Goal: Task Accomplishment & Management: Manage account settings

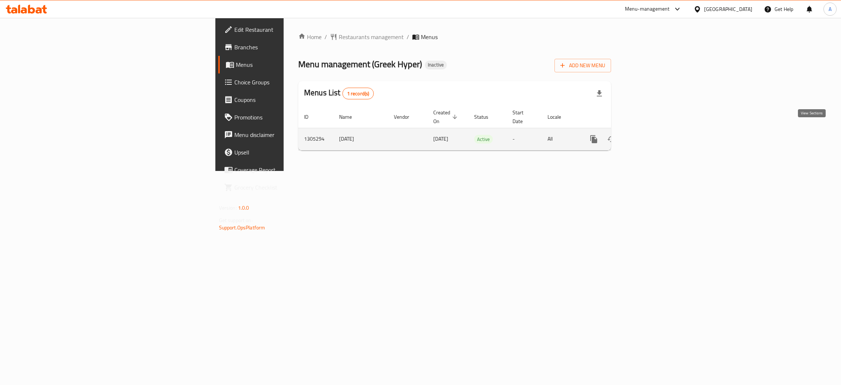
click at [650, 135] on icon "enhanced table" at bounding box center [646, 139] width 9 height 9
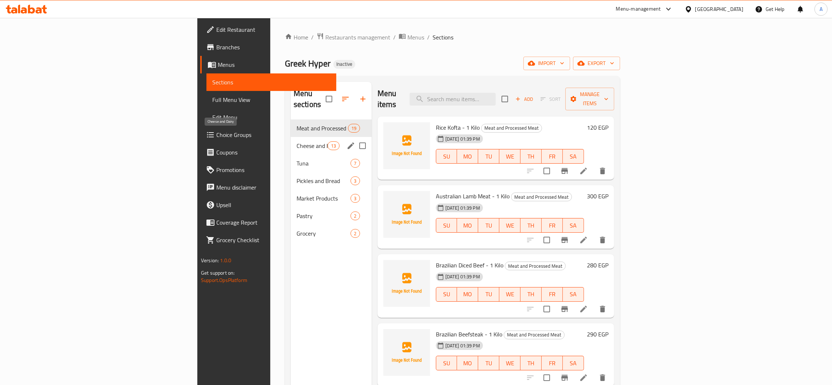
click at [297, 141] on span "Cheese and Dairy" at bounding box center [312, 145] width 31 height 9
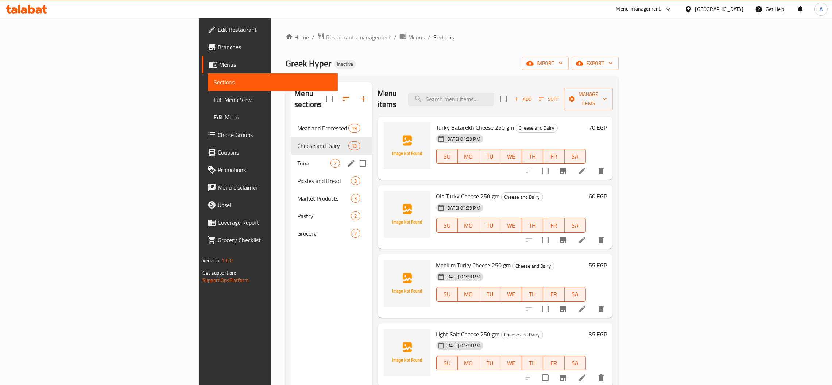
click at [291, 158] on div "Tuna 7" at bounding box center [331, 163] width 80 height 18
click at [291, 174] on div "Pickles and Bread 3" at bounding box center [331, 181] width 80 height 18
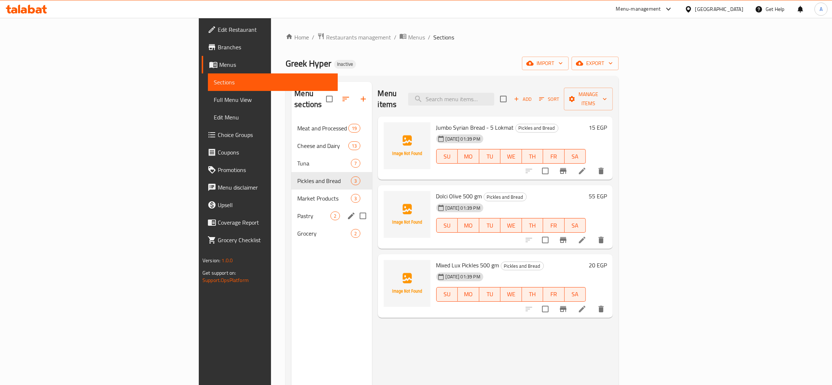
click at [291, 207] on div "Pastry 2" at bounding box center [331, 216] width 80 height 18
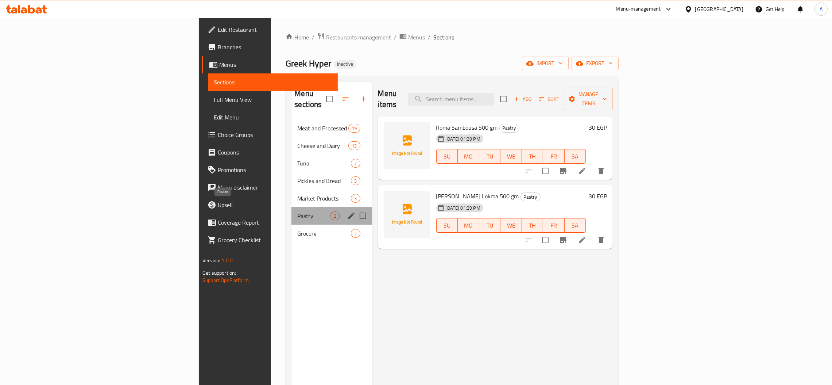
click at [297, 211] on span "Pastry" at bounding box center [313, 215] width 33 height 9
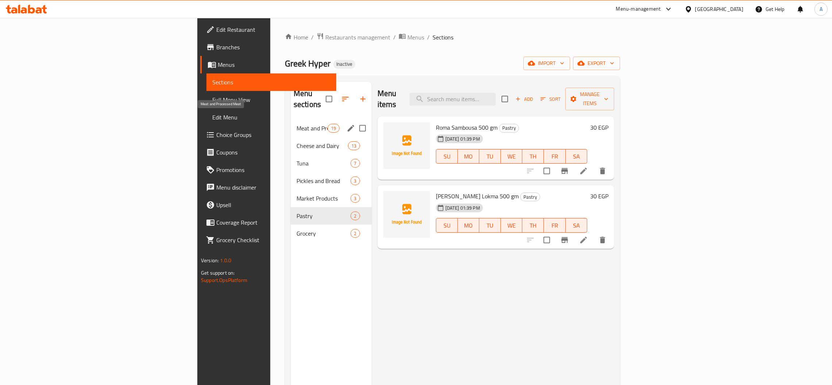
click at [297, 124] on span "Meat and Processed Meat" at bounding box center [312, 128] width 31 height 9
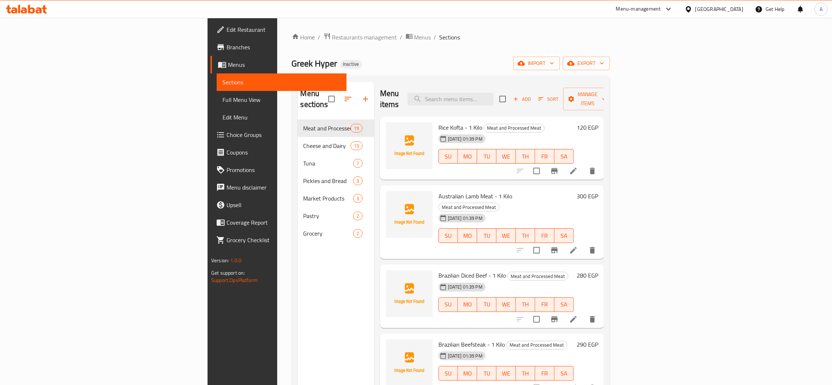
click at [227, 32] on span "Edit Restaurant" at bounding box center [284, 29] width 114 height 9
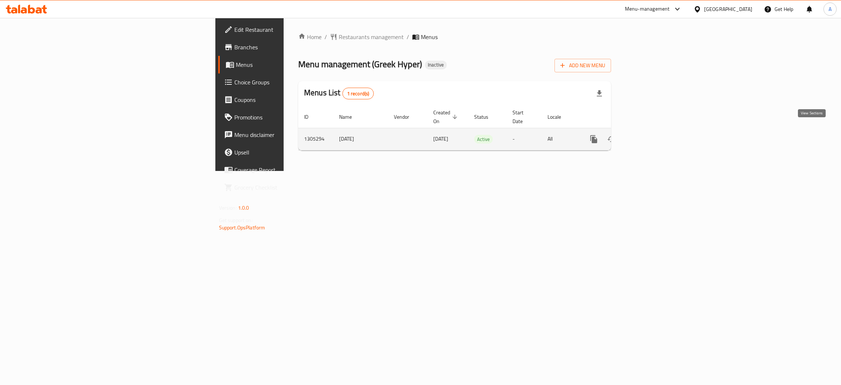
click at [655, 130] on link "enhanced table" at bounding box center [646, 139] width 18 height 18
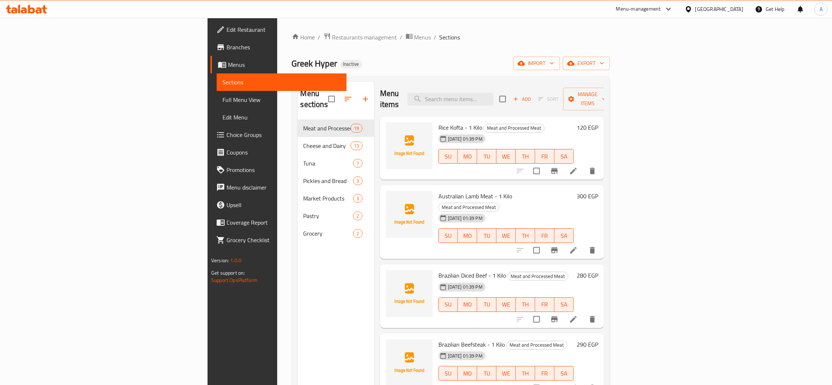
click at [223, 96] on span "Full Menu View" at bounding box center [282, 99] width 118 height 9
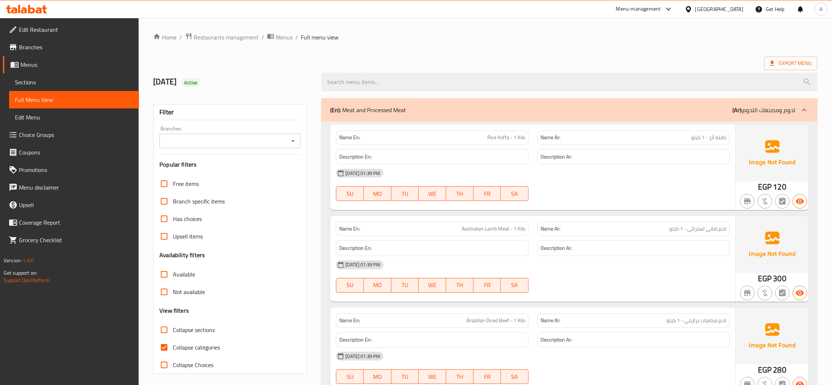
click at [547, 37] on ol "Home / Restaurants management / Menus / Full menu view" at bounding box center [485, 36] width 664 height 9
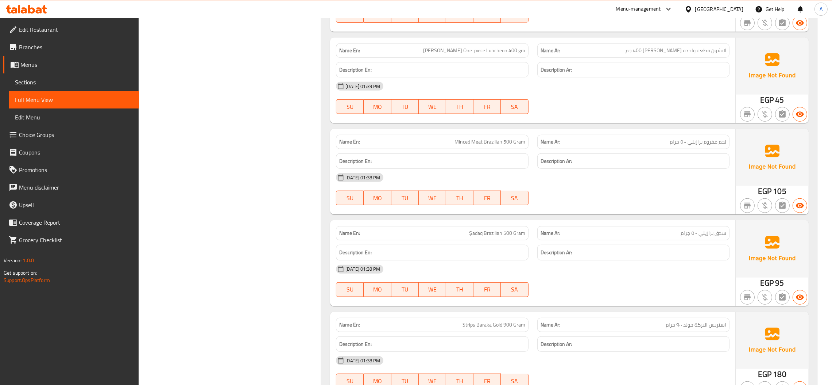
scroll to position [967, 0]
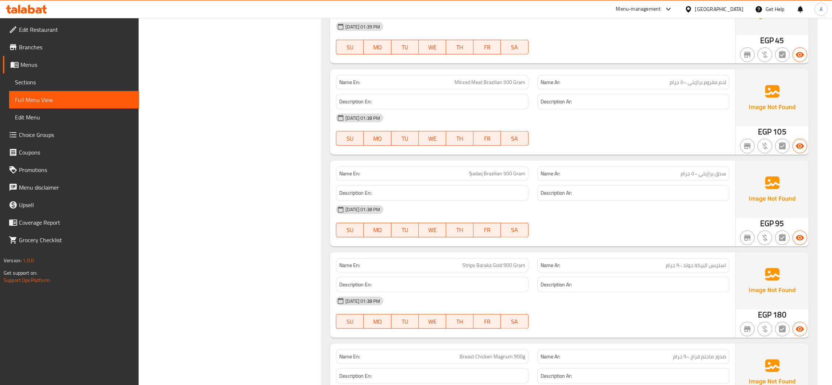
click at [465, 84] on span "Minced Meat Brazilian 500 Gram" at bounding box center [490, 82] width 71 height 8
drag, startPoint x: 465, startPoint y: 84, endPoint x: 491, endPoint y: 85, distance: 25.9
click at [491, 85] on span "Minced Meat Brazilian 500 Gram" at bounding box center [490, 82] width 71 height 8
click at [477, 101] on h6 "Description En:" at bounding box center [432, 101] width 186 height 9
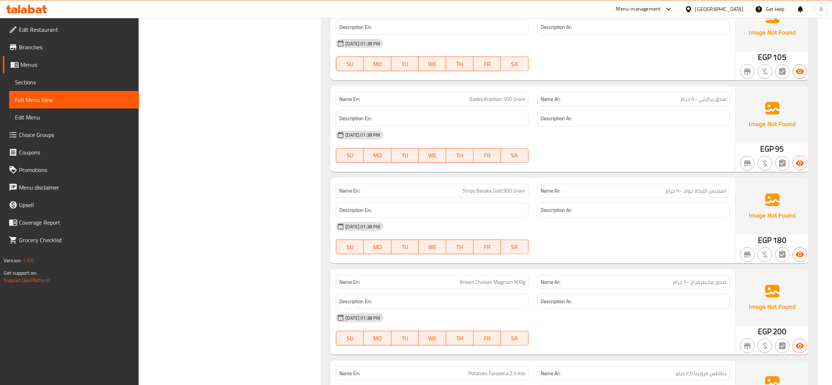
scroll to position [987, 0]
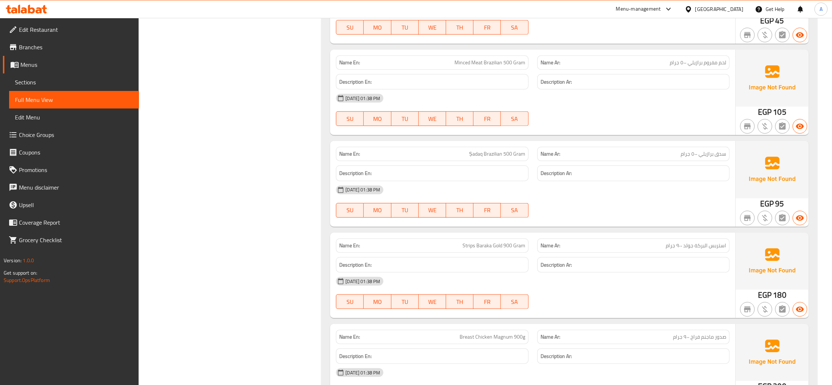
click at [498, 158] on span "Ṣadaq Brazilian 500 Gram" at bounding box center [497, 154] width 56 height 8
copy span "Ṣadaq Brazilian 500 Gram"
click at [718, 158] on span "سدق برازيلي ٥٠٠ جرام" at bounding box center [704, 154] width 46 height 8
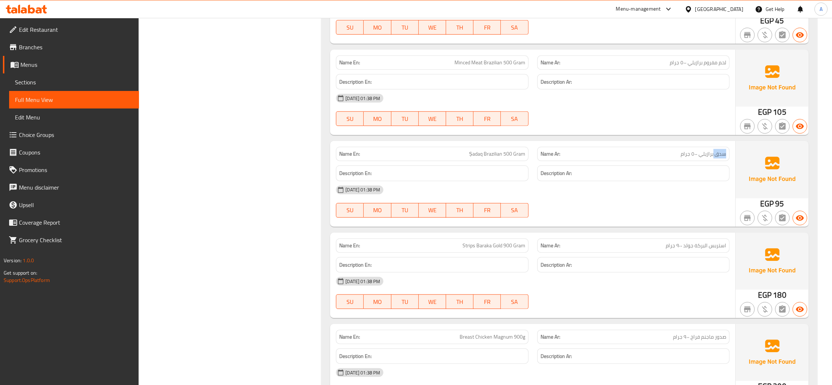
click at [718, 158] on span "سدق برازيلي ٥٠٠ جرام" at bounding box center [704, 154] width 46 height 8
copy span "سدق برازيلي ٥٠٠ جرام"
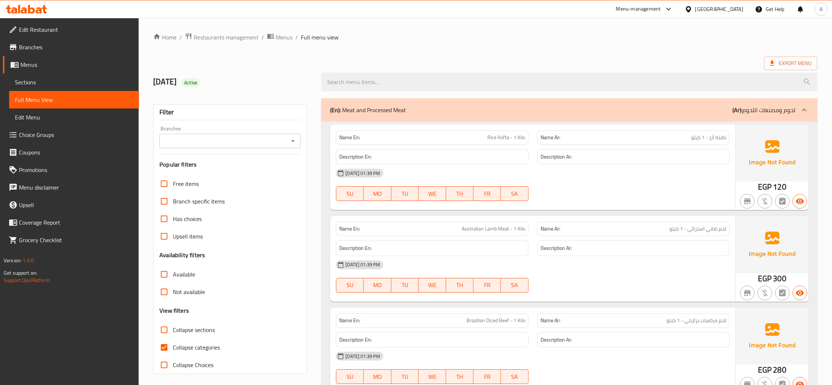
click at [56, 119] on span "Edit Menu" at bounding box center [74, 117] width 118 height 9
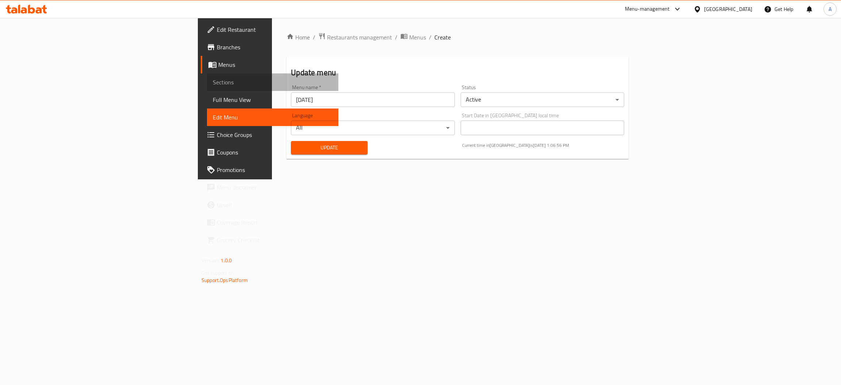
click at [207, 86] on link "Sections" at bounding box center [272, 82] width 131 height 18
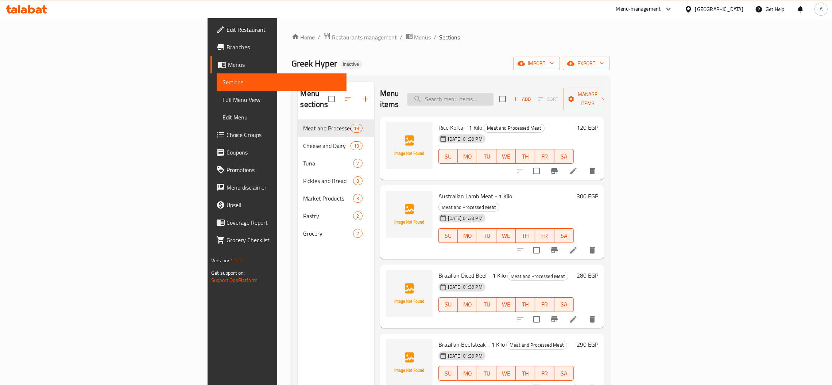
click at [494, 95] on input "search" at bounding box center [450, 99] width 86 height 13
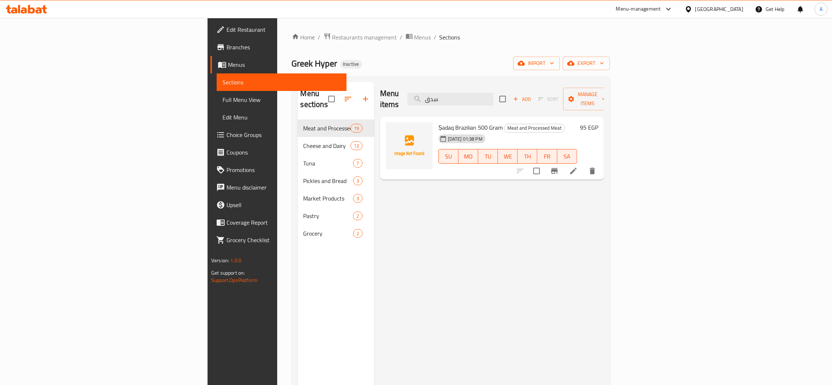
type input "سدق"
click at [584, 166] on li at bounding box center [573, 170] width 20 height 13
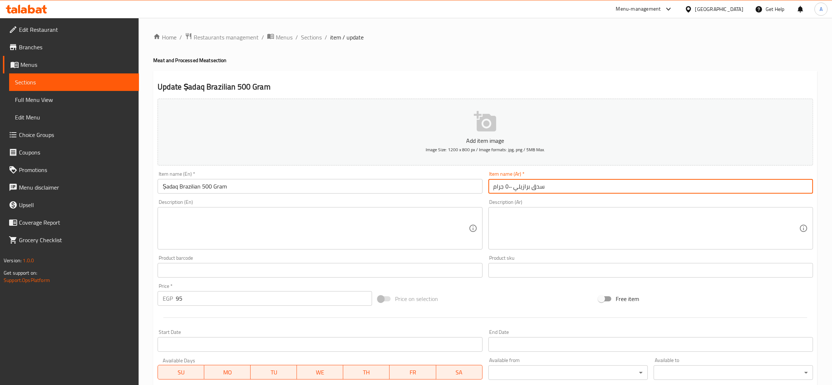
click at [537, 188] on input "سدق برازيلي ٥٠٠ جرام" at bounding box center [650, 186] width 325 height 15
paste input "Sausage"
type input "سدق برازيلي ٥٠٠ جرام"
click at [170, 189] on input "Ṣadaq Brazilian 500 Gram" at bounding box center [320, 186] width 325 height 15
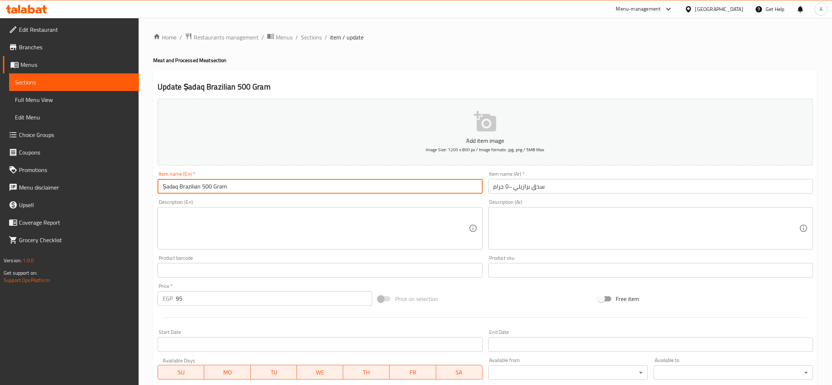
click at [170, 189] on input "Ṣadaq Brazilian 500 Gram" at bounding box center [320, 186] width 325 height 15
paste input "Sausage"
click at [204, 182] on input "Sausage Brazilian 500 Gram" at bounding box center [320, 186] width 325 height 15
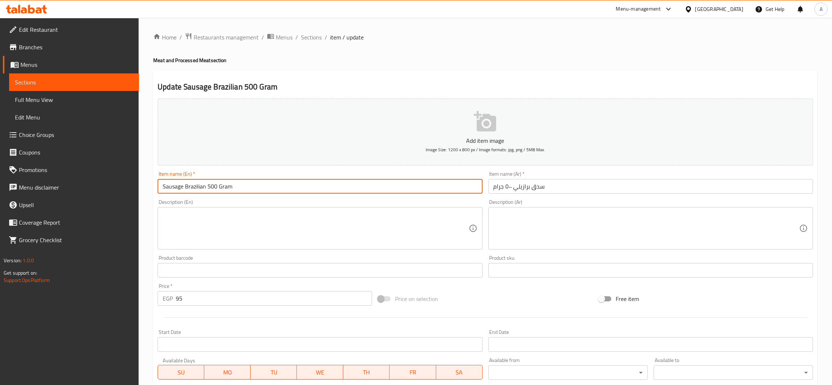
type input "Sausage Brazilian 500 Gram"
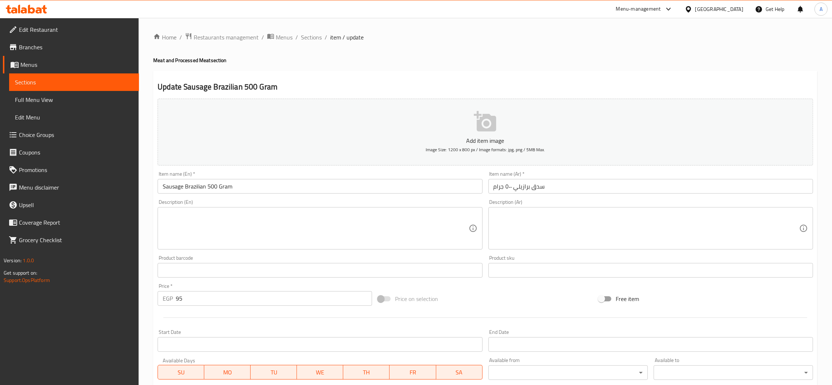
click at [148, 190] on div "Home / Restaurants management / Menus / Sections / item / update Meat and Proce…" at bounding box center [485, 267] width 693 height 498
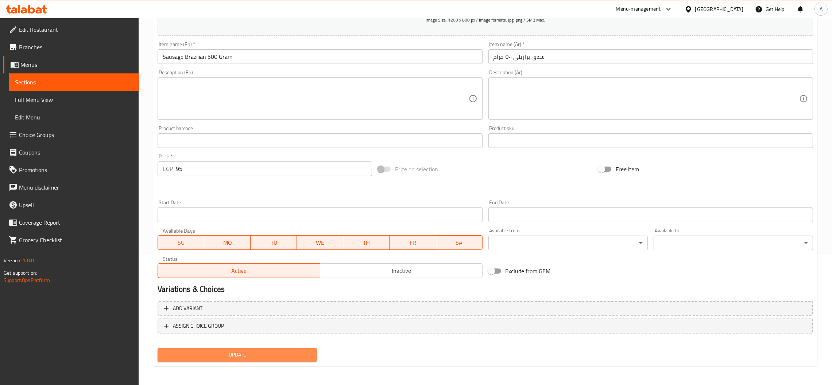
click at [256, 352] on span "Update" at bounding box center [237, 354] width 148 height 9
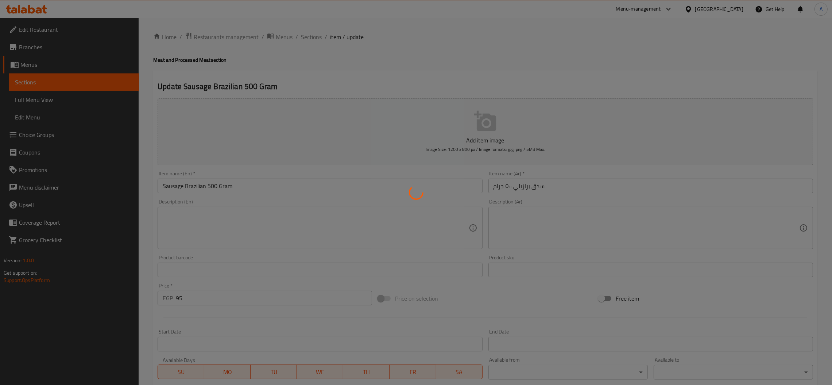
scroll to position [0, 0]
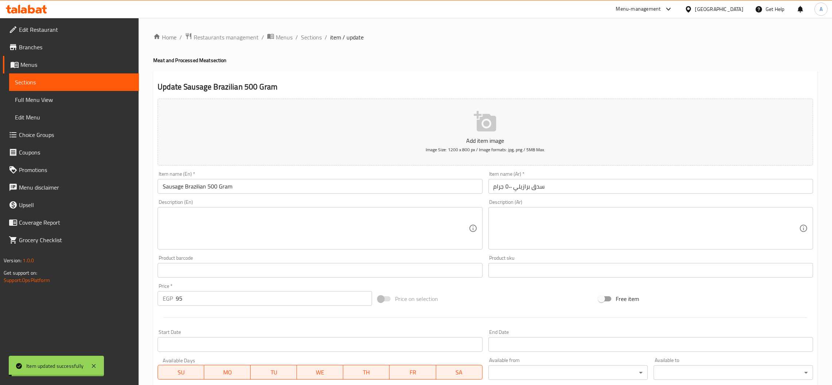
click at [235, 194] on div "Item name (En)   * Sausage Brazilian 500 Gram Item name (En) *" at bounding box center [320, 182] width 331 height 28
copy div "Item name (En) *"
click at [313, 40] on span "Sections" at bounding box center [311, 37] width 21 height 9
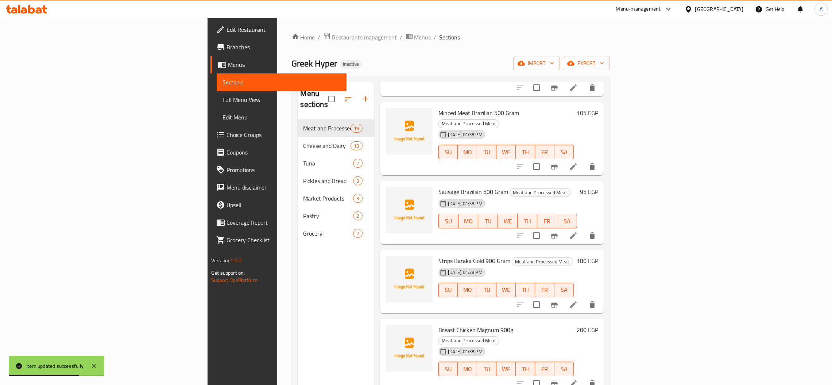
scroll to position [763, 0]
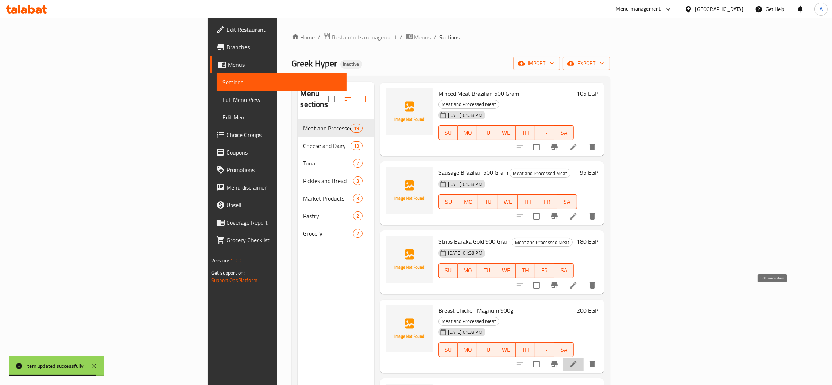
click at [578, 359] on icon at bounding box center [573, 363] width 9 height 9
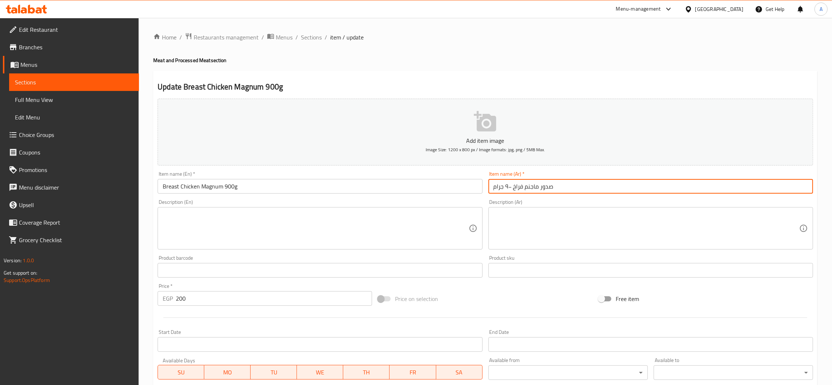
click at [518, 185] on input "صدور ماجنم فراخ ۹۰۰ جرام" at bounding box center [650, 186] width 325 height 15
click at [528, 184] on input "صدور ماجنم ۹۰۰ جرام" at bounding box center [650, 186] width 325 height 15
paste input "فراخ"
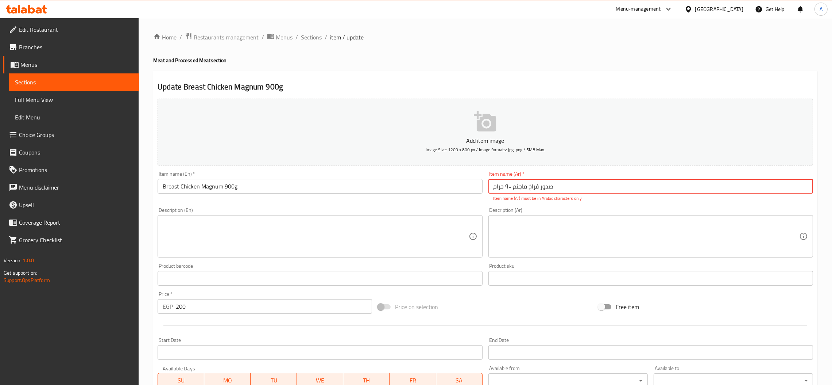
click at [510, 185] on input "صدور فراخ ماجنم ۹۰۰ جرام" at bounding box center [650, 186] width 325 height 15
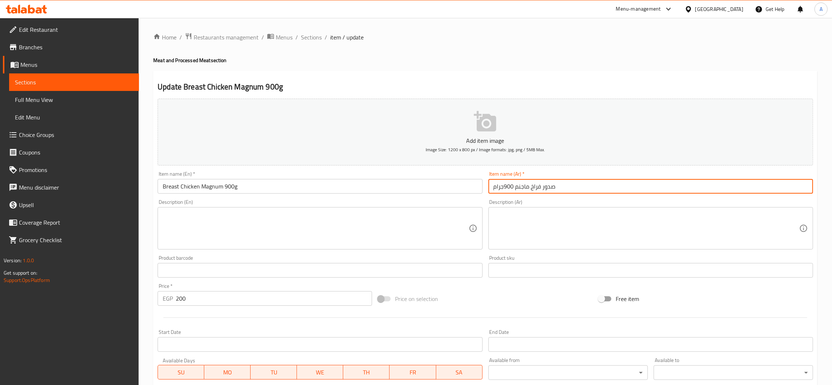
type input "صدور فراخ ماجنم 900جرام"
click at [295, 195] on div "Item name (En)   * Breast Chicken Magnum 900g Item name (En) *" at bounding box center [320, 182] width 331 height 28
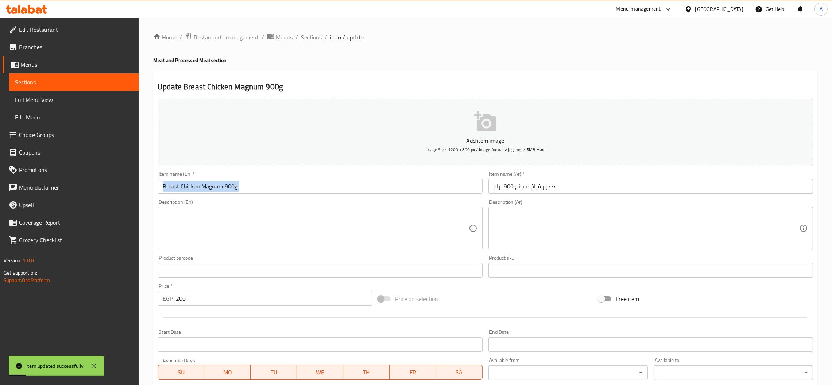
click at [295, 195] on div "Item name (En)   * Breast Chicken Magnum 900g Item name (En) *" at bounding box center [320, 182] width 331 height 28
click at [297, 191] on input "Breast Chicken Magnum 900g" at bounding box center [320, 186] width 325 height 15
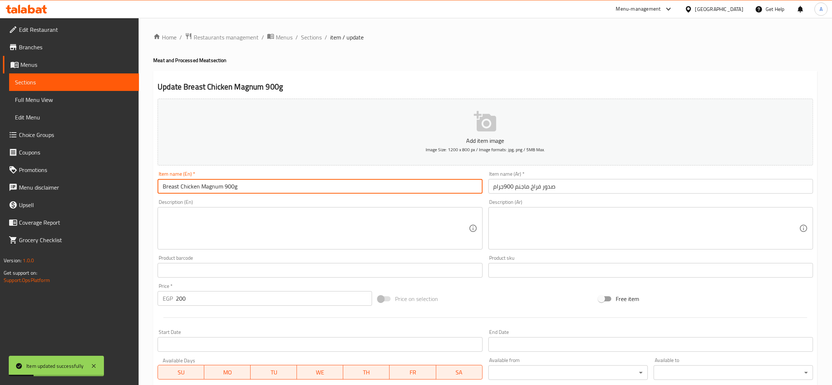
click at [297, 191] on input "Breast Chicken Magnum 900g" at bounding box center [320, 186] width 325 height 15
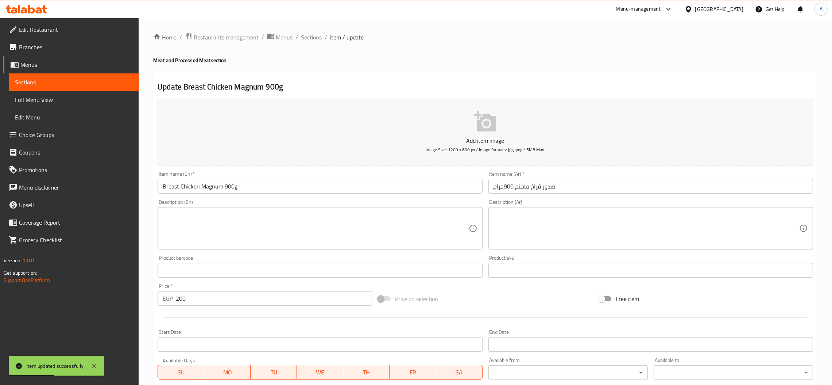
click at [313, 33] on span "Sections" at bounding box center [311, 37] width 21 height 9
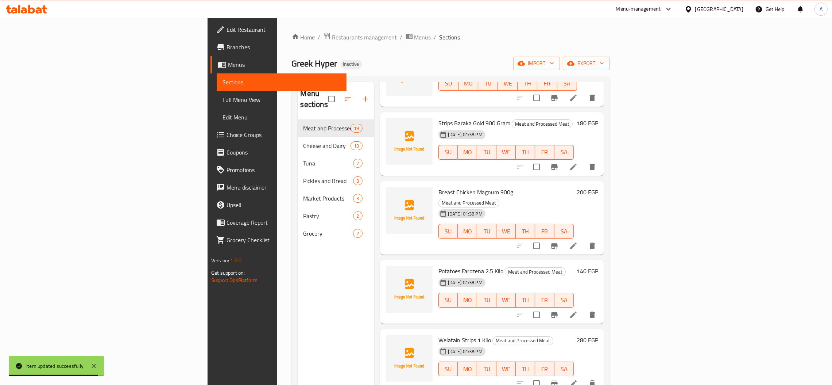
scroll to position [900, 0]
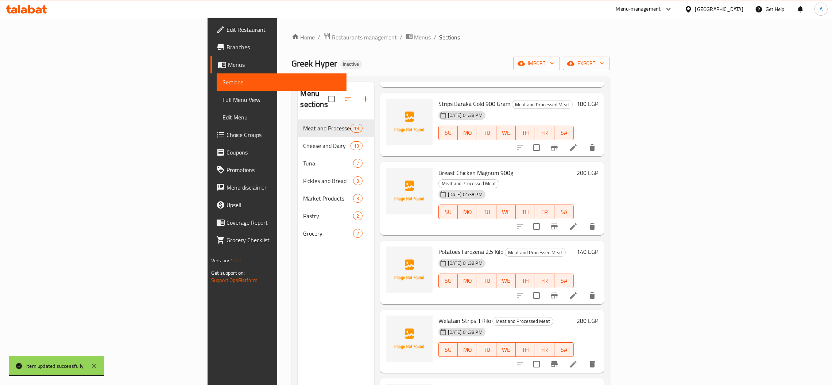
click at [584, 289] on li at bounding box center [573, 295] width 20 height 13
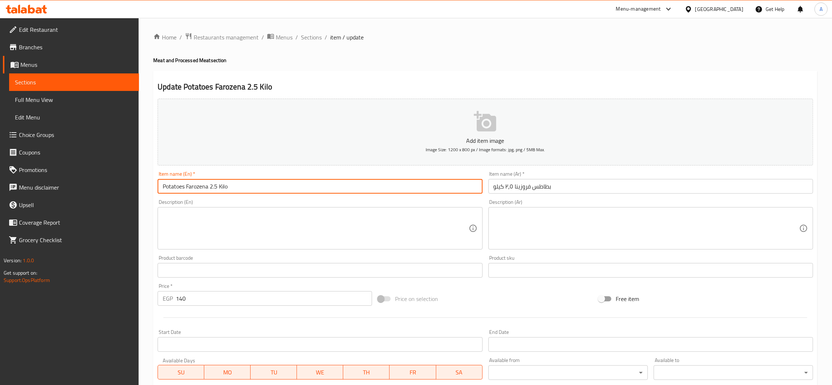
click at [213, 187] on input "Potatoes Farozena 2.5 Kilo" at bounding box center [320, 186] width 325 height 15
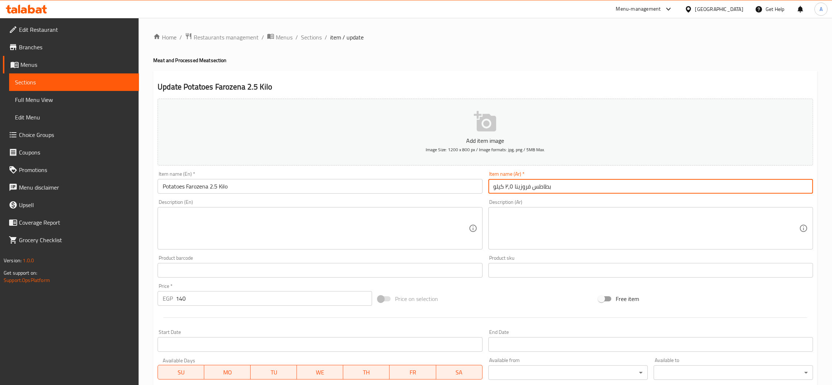
click at [504, 184] on input "بطاطس فروزينا ٢،٥ كيلو" at bounding box center [650, 186] width 325 height 15
click at [510, 187] on input "بطاطس فروزينا ٢،٥ كيلو" at bounding box center [650, 186] width 325 height 15
paste input "2.5"
type input "بطاطس فروزينا 2.5 كيلو"
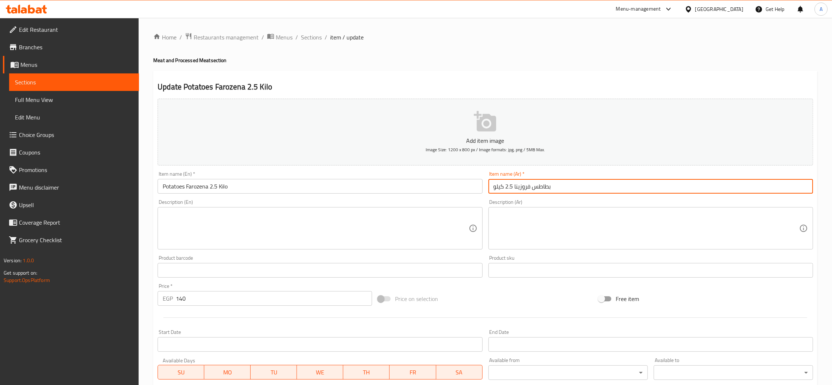
click at [306, 36] on span "Sections" at bounding box center [311, 37] width 21 height 9
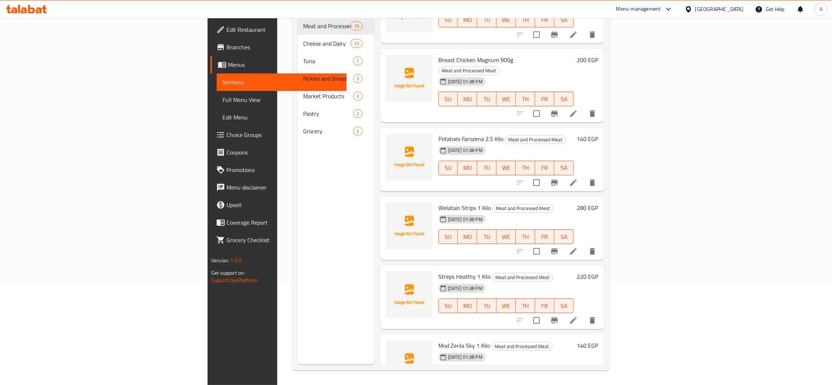
scroll to position [940, 0]
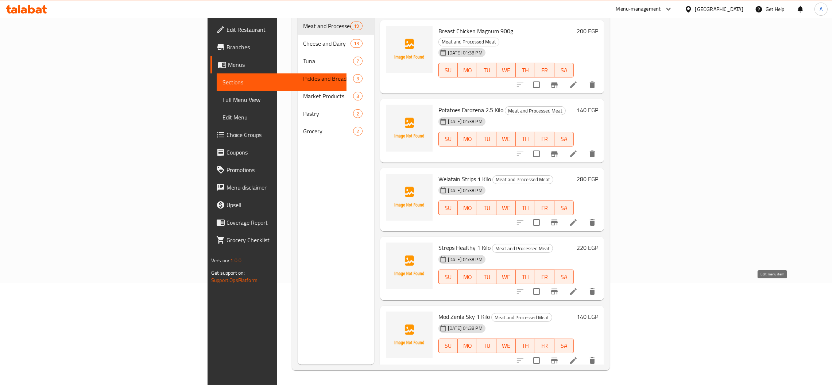
click at [578, 356] on icon at bounding box center [573, 360] width 9 height 9
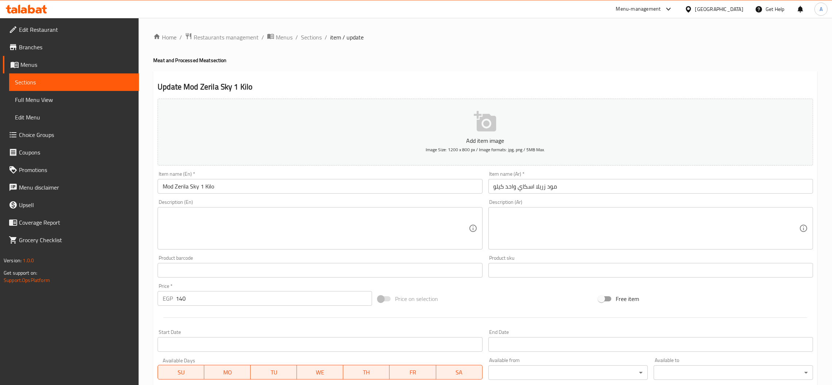
click at [539, 182] on input "مود زريلا اسكاي واحد كيلو" at bounding box center [650, 186] width 325 height 15
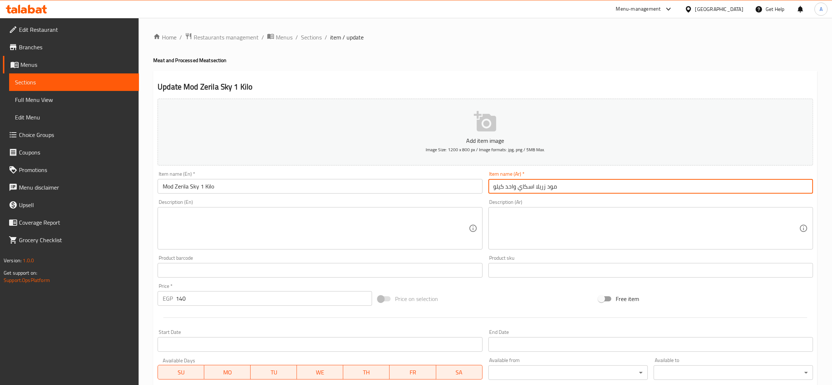
click at [539, 182] on input "مود زريلا اسكاي واحد كيلو" at bounding box center [650, 186] width 325 height 15
click at [536, 189] on input "مود زريلا اسكاي واحد كيلو" at bounding box center [650, 186] width 325 height 15
drag, startPoint x: 533, startPoint y: 188, endPoint x: 567, endPoint y: 186, distance: 34.0
click at [564, 188] on input "مود زريلا اسكاي واحد كيلو" at bounding box center [650, 186] width 325 height 15
click at [567, 186] on input "مود زريلا اسكاي واحد كيلو" at bounding box center [650, 186] width 325 height 15
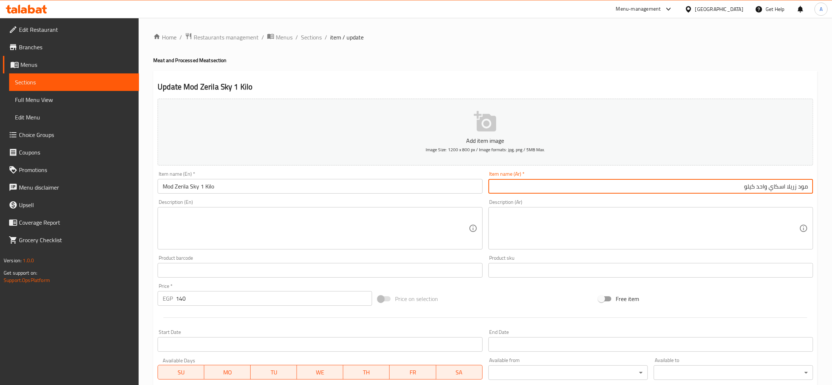
drag, startPoint x: 787, startPoint y: 183, endPoint x: 814, endPoint y: 183, distance: 27.0
click at [812, 184] on input "مود زريلا اسكاي واحد كيلو" at bounding box center [650, 186] width 325 height 15
paste input "جبنة موتزا"
click at [802, 183] on input "جبنة موتزاريلا اسكاي واحد كيلو" at bounding box center [650, 186] width 325 height 15
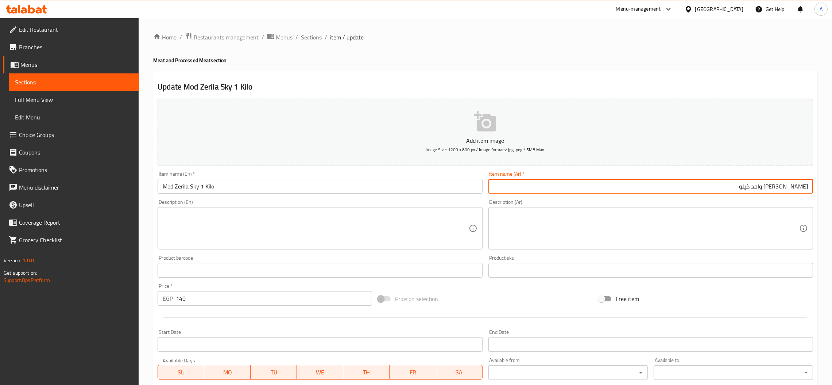
type input "موتزاريلا اسكاي واحد كيلو"
click at [183, 187] on input "Mod Zerila Sky 1 Kilo" at bounding box center [320, 186] width 325 height 15
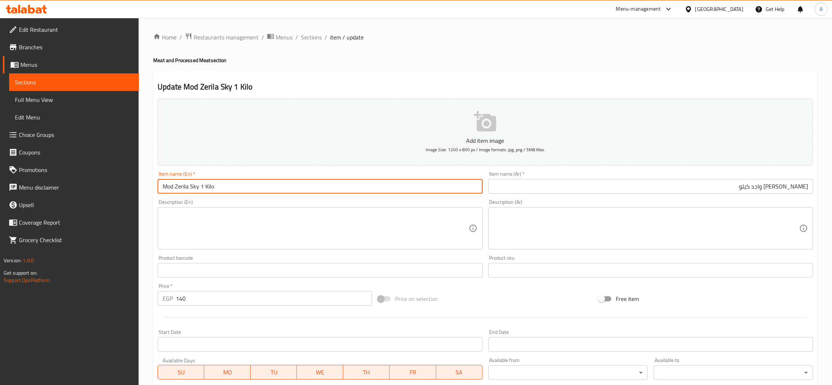
drag, startPoint x: 184, startPoint y: 187, endPoint x: 162, endPoint y: 187, distance: 21.9
click at [162, 187] on input "Mod Zerila Sky 1 Kilo" at bounding box center [320, 186] width 325 height 15
paste input "mozzarella cheese"
click at [202, 186] on input "mozzarella cheese Sky 1 Kilo" at bounding box center [320, 186] width 325 height 15
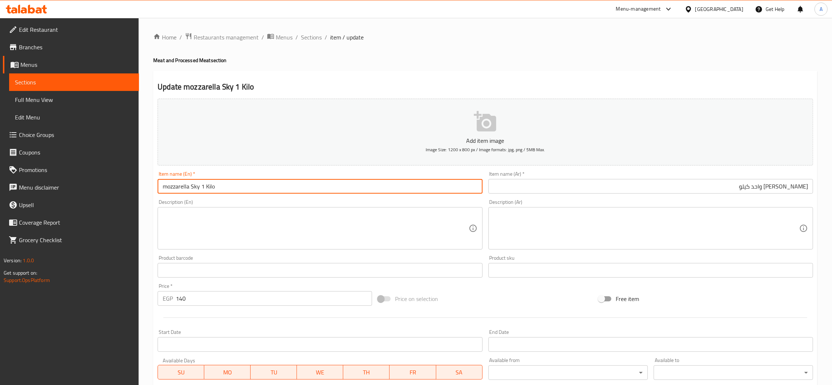
drag, startPoint x: 161, startPoint y: 186, endPoint x: 168, endPoint y: 189, distance: 8.0
click at [168, 189] on input "mozzarella Sky 1 Kilo" at bounding box center [320, 186] width 325 height 15
type input "Mozzarella Sky 1 Kilo"
click at [764, 186] on input "موتزاريلا اسكاي واحد كيلو" at bounding box center [650, 186] width 325 height 15
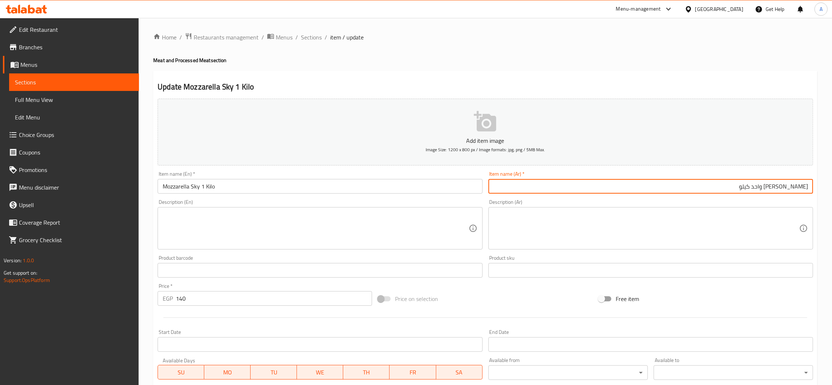
click at [764, 186] on input "موتزاريلا اسكاي واحد كيلو" at bounding box center [650, 186] width 325 height 15
click at [240, 185] on input "Mozzarella Sky 1 Kilo" at bounding box center [320, 186] width 325 height 15
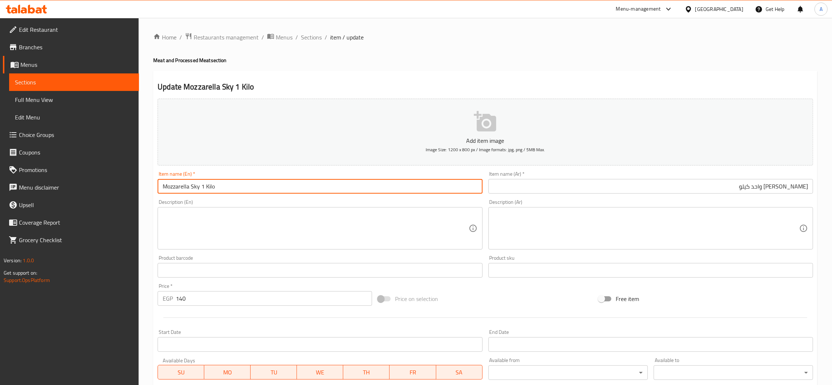
drag, startPoint x: 201, startPoint y: 186, endPoint x: 156, endPoint y: 188, distance: 45.3
click at [156, 188] on div "Item name (En)   * Mozzarella Sky 1 Kilo Item name (En) *" at bounding box center [320, 182] width 331 height 28
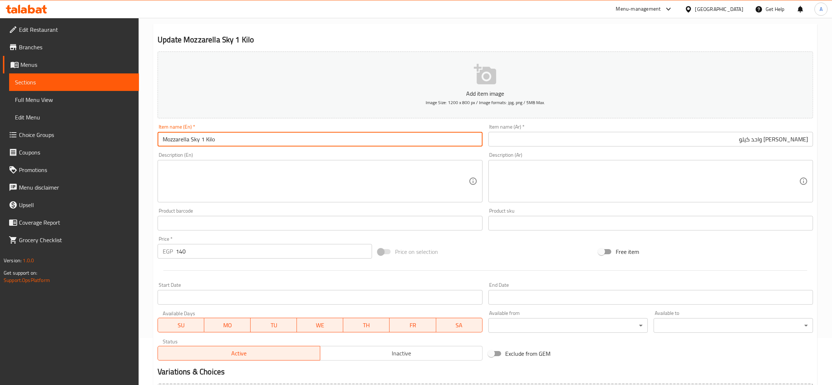
scroll to position [130, 0]
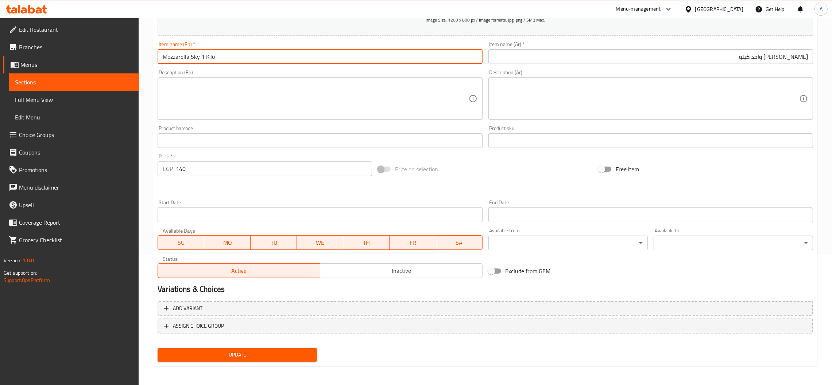
click at [246, 351] on span "Update" at bounding box center [237, 354] width 148 height 9
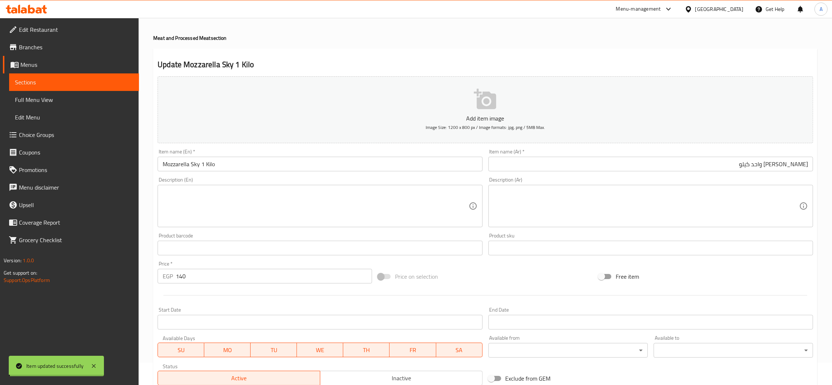
scroll to position [0, 0]
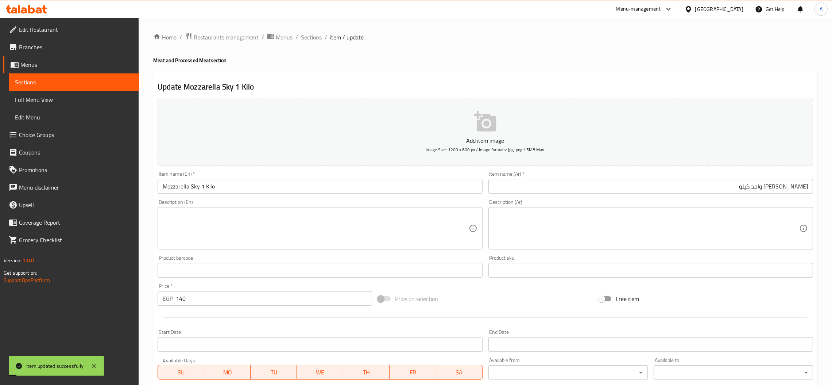
click at [316, 36] on span "Sections" at bounding box center [311, 37] width 21 height 9
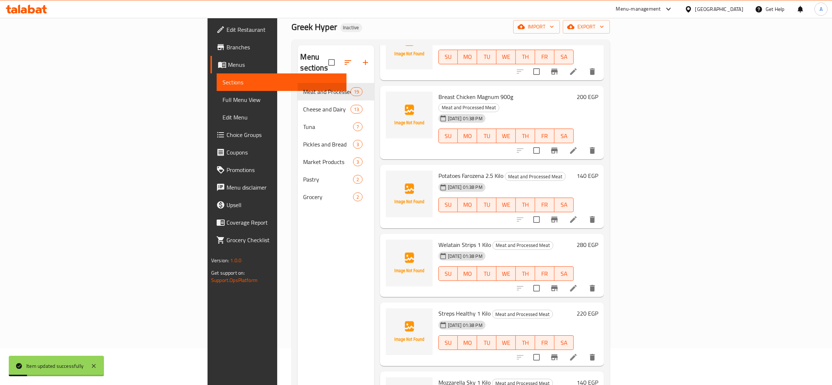
scroll to position [103, 0]
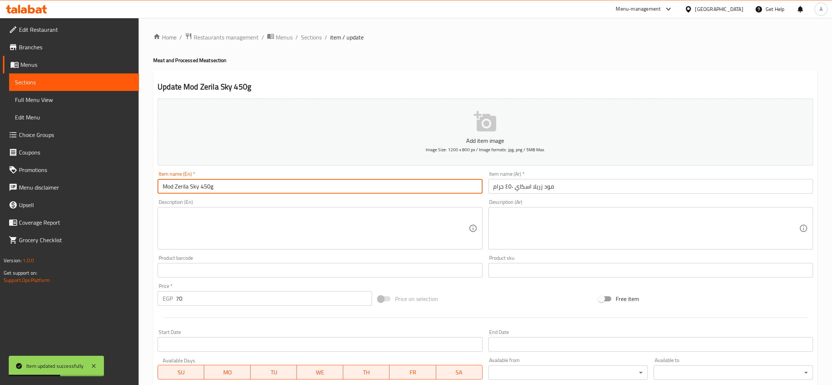
drag, startPoint x: 188, startPoint y: 188, endPoint x: 140, endPoint y: 190, distance: 47.5
click at [140, 190] on div "Home / Restaurants management / Menus / Sections / item / update Meat and Proce…" at bounding box center [485, 267] width 693 height 498
paste input "zzarella Sky"
click at [198, 189] on input "Mozzarella Sky Sky 450g" at bounding box center [320, 186] width 325 height 15
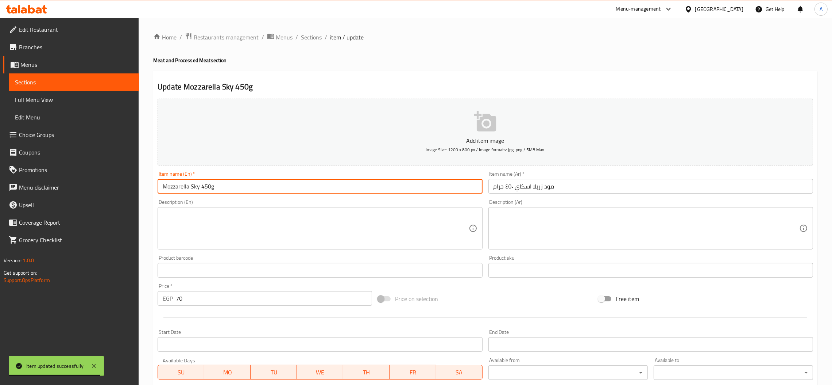
type input "Mozzarella Sky 450g"
click at [517, 192] on input "مود زريلا اسكاي ٤٥٠ جرام" at bounding box center [650, 186] width 325 height 15
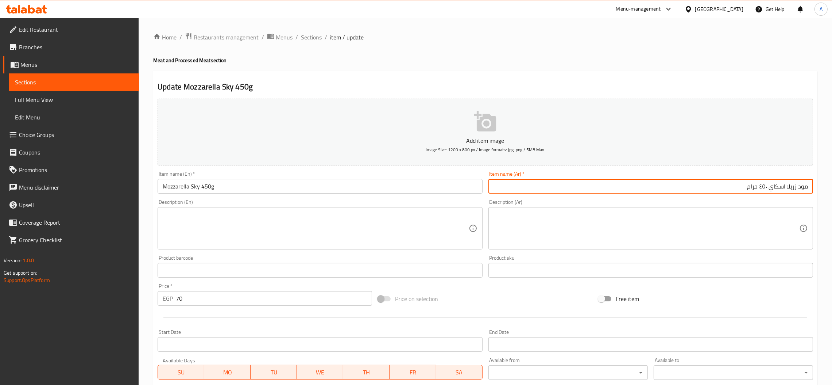
click at [767, 187] on input "مود زريلا اسكاي ٤٥٠ جرام" at bounding box center [650, 186] width 325 height 15
click at [763, 185] on input "مود زريلا اسكاي ٤٥٠ جرام" at bounding box center [650, 186] width 325 height 15
click at [766, 185] on input "مود زريلا اسكاي ٤٥٠ جرام" at bounding box center [650, 186] width 325 height 15
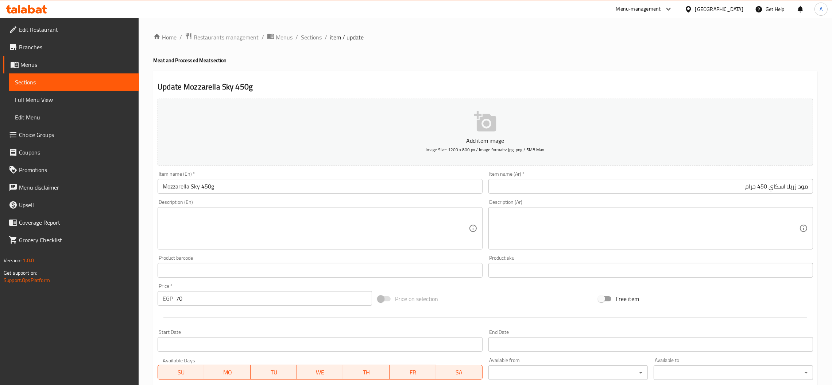
drag, startPoint x: 277, startPoint y: 317, endPoint x: 214, endPoint y: 357, distance: 74.3
click at [277, 317] on hr at bounding box center [485, 317] width 644 height 0
click at [522, 57] on h4 "Meat and Processed Meat section" at bounding box center [485, 60] width 664 height 7
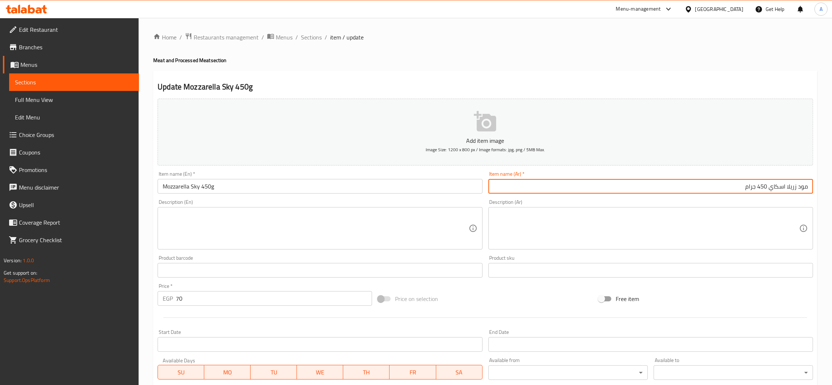
drag, startPoint x: 789, startPoint y: 187, endPoint x: 814, endPoint y: 185, distance: 24.9
click at [813, 185] on div "Item name (Ar)   * مود زريلا اسكاي 450 جرام Item name (Ar) *" at bounding box center [651, 182] width 331 height 28
click at [790, 190] on input "مود زريلا اسكاي 450 جرام" at bounding box center [650, 186] width 325 height 15
click at [790, 183] on input "مود زريلا اسكاي 450 جرام" at bounding box center [650, 186] width 325 height 15
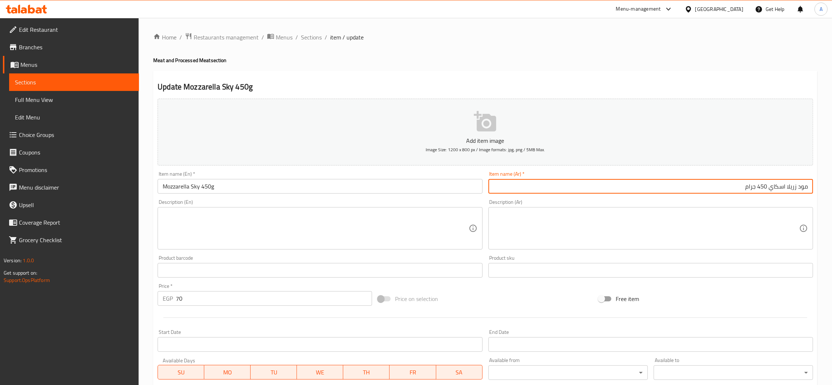
drag, startPoint x: 791, startPoint y: 183, endPoint x: 810, endPoint y: 186, distance: 19.1
click at [810, 186] on input "مود زريلا اسكاي 450 جرام" at bounding box center [650, 186] width 325 height 15
paste input "زا"
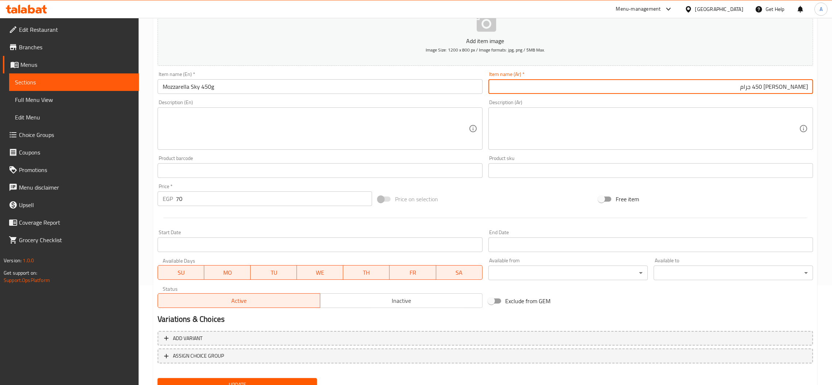
scroll to position [130, 0]
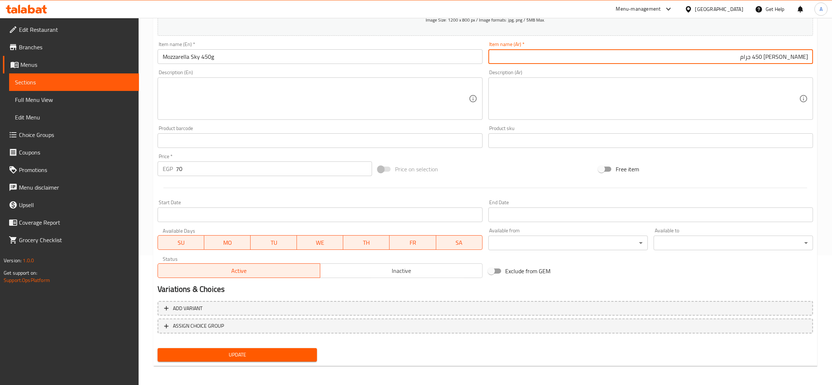
type input "موتزاريلا اسكاي 450 جرام"
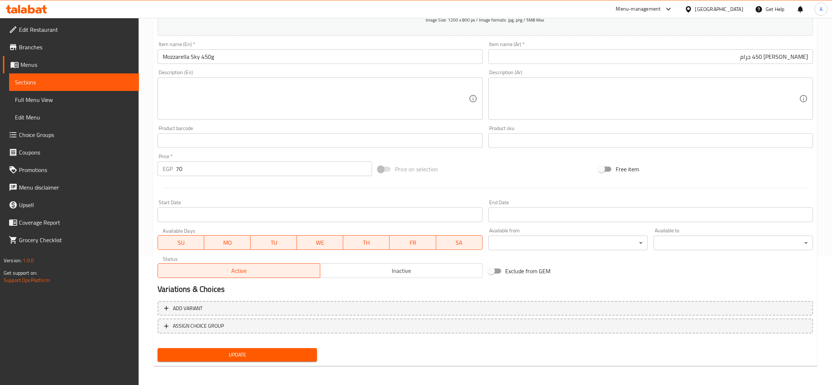
drag, startPoint x: 295, startPoint y: 344, endPoint x: 290, endPoint y: 355, distance: 12.6
click at [295, 347] on div "Update" at bounding box center [237, 354] width 165 height 19
click at [290, 356] on span "Update" at bounding box center [237, 354] width 148 height 9
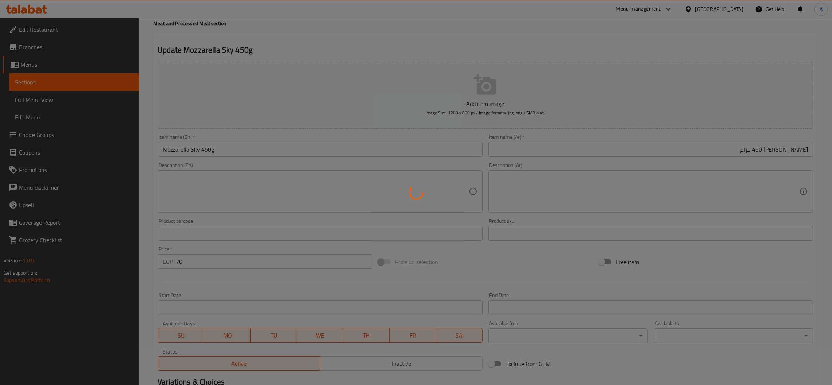
scroll to position [0, 0]
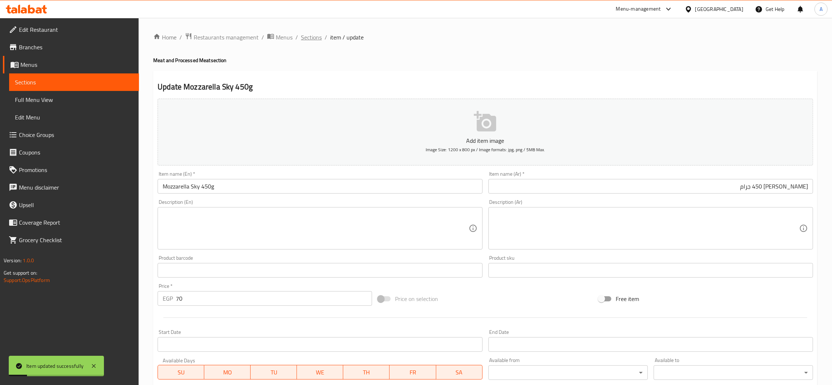
click at [318, 36] on span "Sections" at bounding box center [311, 37] width 21 height 9
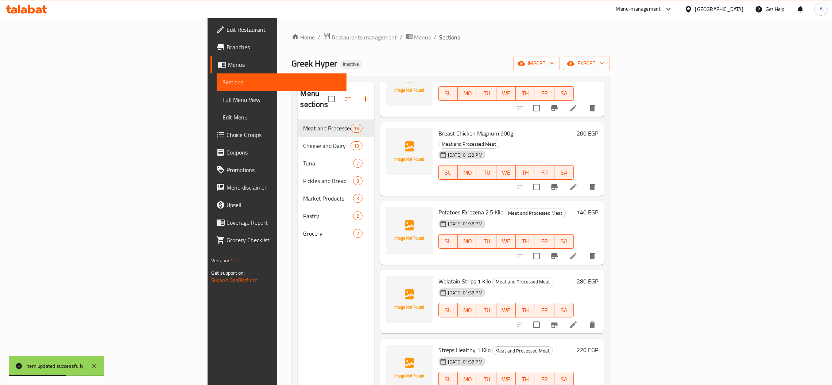
scroll to position [103, 0]
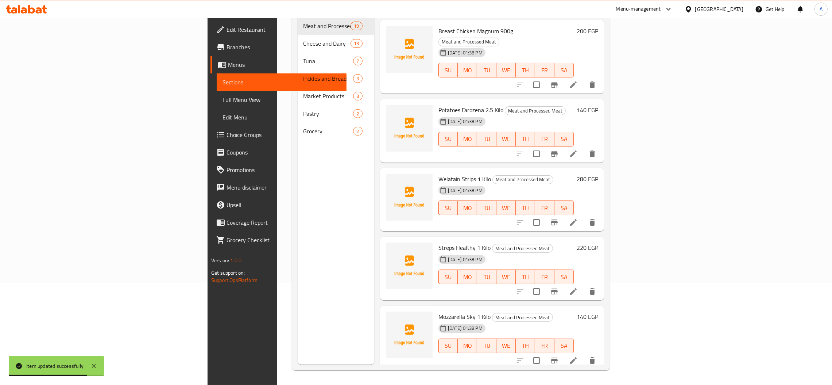
click at [438, 380] on span "Mod Zerila Sky 450g" at bounding box center [463, 385] width 51 height 11
click at [438, 380] on span "Mozzarella Sky 450g" at bounding box center [463, 385] width 51 height 11
drag, startPoint x: 403, startPoint y: 310, endPoint x: 424, endPoint y: 312, distance: 20.1
click at [438, 380] on span "Mozzarella Sky 450g" at bounding box center [463, 385] width 51 height 11
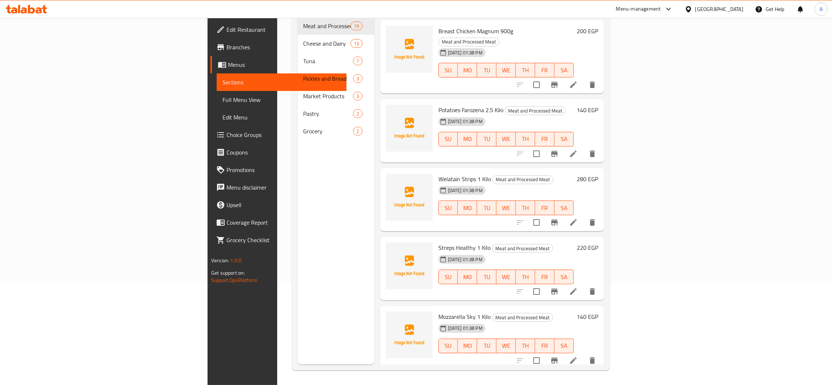
click at [438, 380] on span "Mozzarella Sky 450g" at bounding box center [463, 385] width 51 height 11
copy h6 "Mozzarella Sky 450g"
click at [421, 305] on div "Mozzarella Sky 1 Kilo Meat and Processed Meat 12-08-2025 01:38 PM SU MO TU WE T…" at bounding box center [492, 336] width 224 height 63
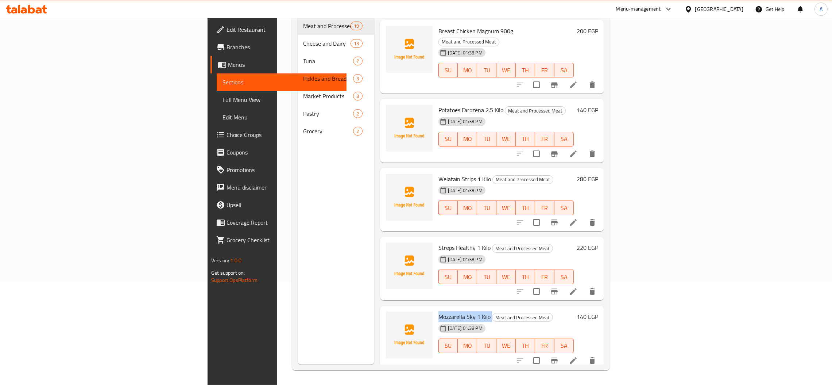
click at [421, 305] on div "Mozzarella Sky 1 Kilo Meat and Processed Meat 12-08-2025 01:38 PM SU MO TU WE T…" at bounding box center [492, 336] width 224 height 63
copy h6 "Mozzarella Sky 1 Kilo"
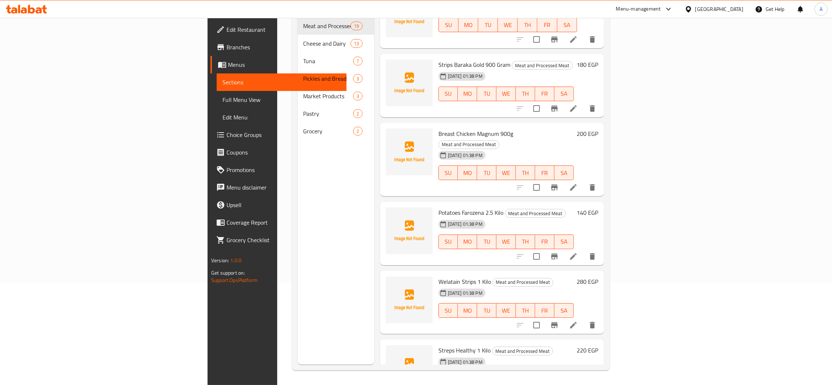
scroll to position [830, 0]
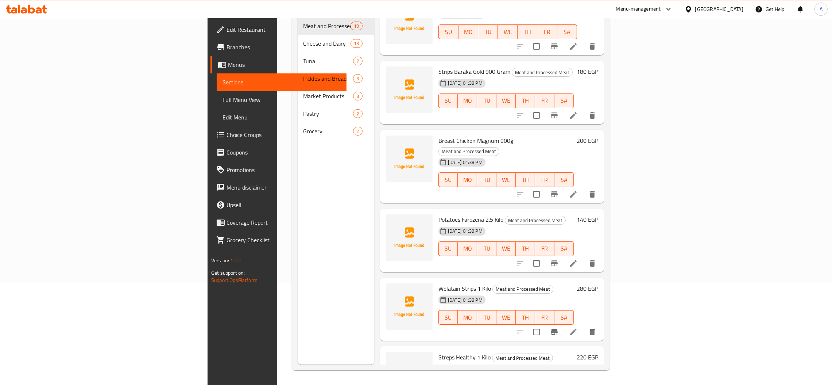
click at [436, 211] on div "Potatoes Farozena 2.5 Kilo Meat and Processed Meat 12-08-2025 01:38 PM SU MO TU…" at bounding box center [506, 240] width 141 height 58
click at [436, 224] on div "[DATE] 01:38 PM" at bounding box center [453, 231] width 35 height 15
click at [438, 214] on span "Potatoes Farozena 2.5 Kilo" at bounding box center [470, 219] width 65 height 11
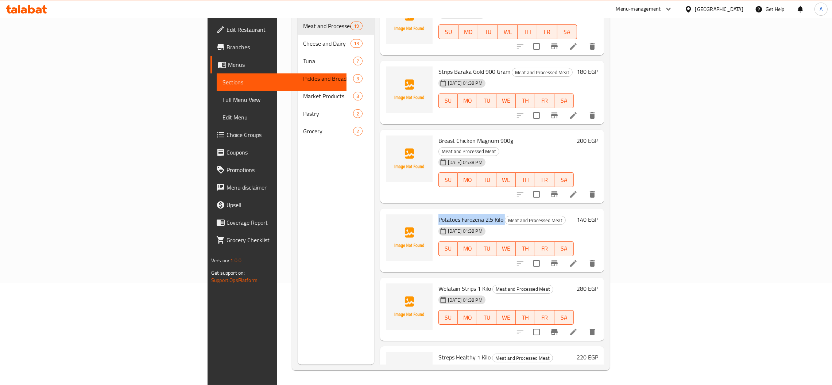
click at [438, 214] on span "Potatoes Farozena 2.5 Kilo" at bounding box center [470, 219] width 65 height 11
copy h6 "Potatoes Farozena 2.5 Kilo"
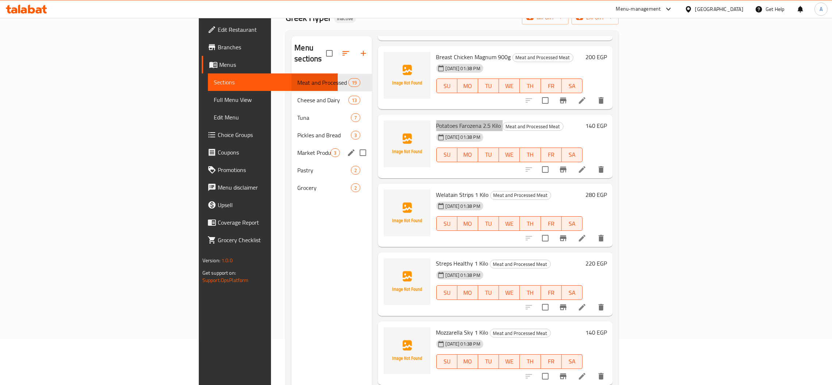
scroll to position [0, 0]
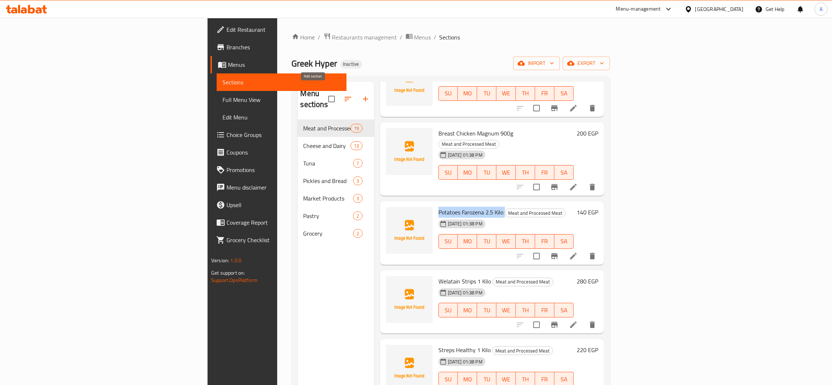
click at [357, 91] on button "button" at bounding box center [366, 99] width 18 height 18
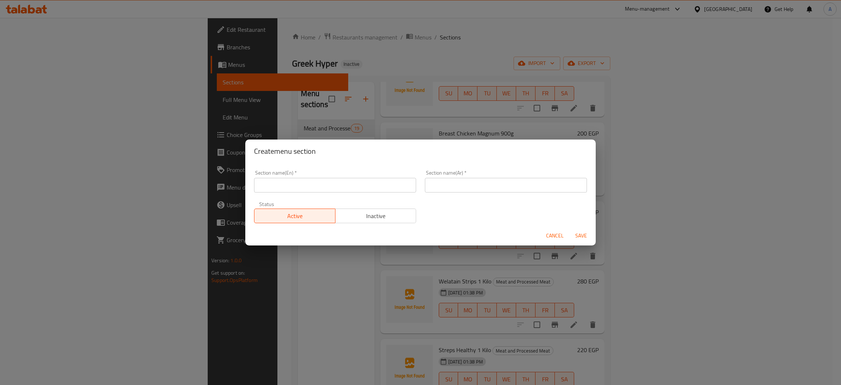
click at [307, 189] on input "text" at bounding box center [335, 185] width 162 height 15
type input "variety items"
click at [452, 188] on input "text" at bounding box center [506, 185] width 162 height 15
type input "العناصر المتنوعة"
click at [580, 236] on span "Save" at bounding box center [581, 235] width 18 height 9
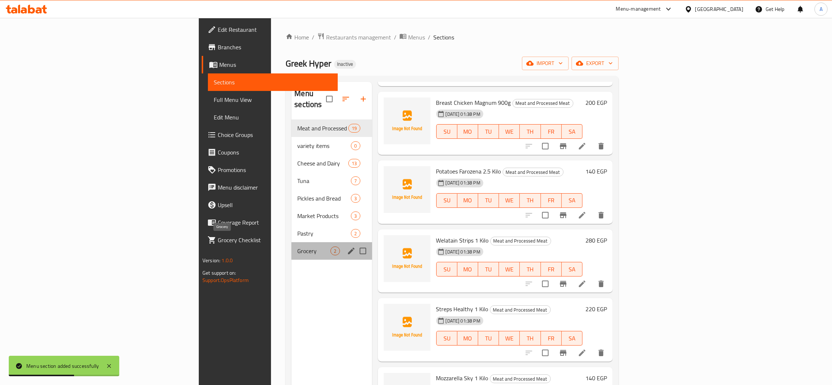
click at [297, 246] on span "Grocery" at bounding box center [313, 250] width 33 height 9
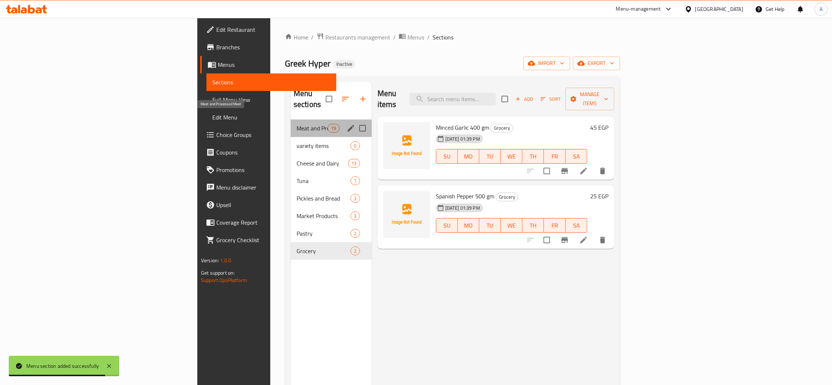
click at [297, 124] on span "Meat and Processed Meat" at bounding box center [312, 128] width 31 height 9
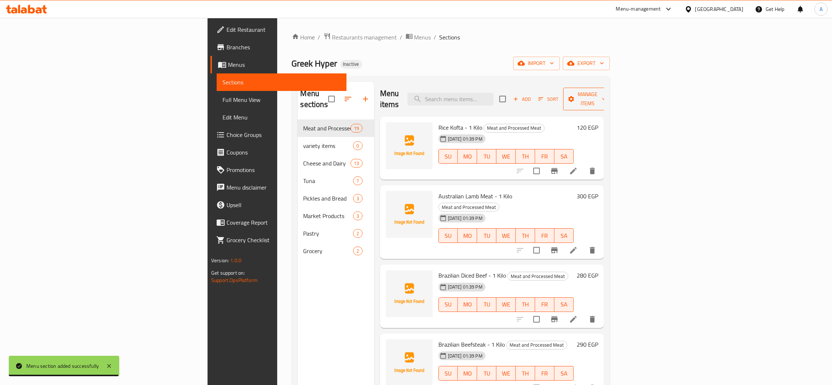
click at [575, 96] on icon "button" at bounding box center [572, 99] width 6 height 6
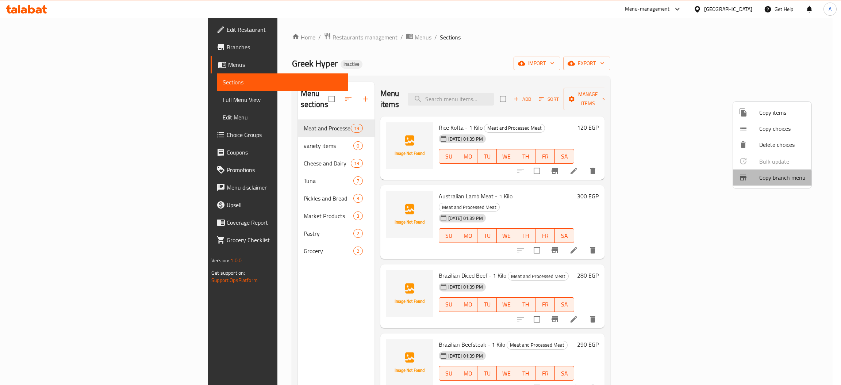
click at [763, 179] on span "Copy branch menu" at bounding box center [782, 177] width 46 height 9
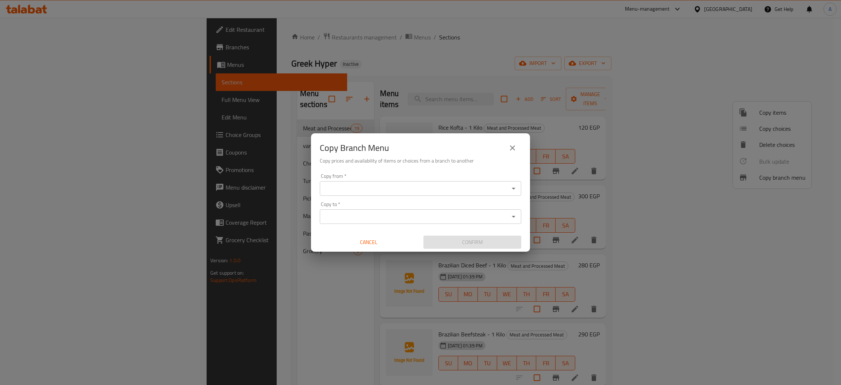
click at [362, 190] on input "Copy from   *" at bounding box center [414, 188] width 185 height 10
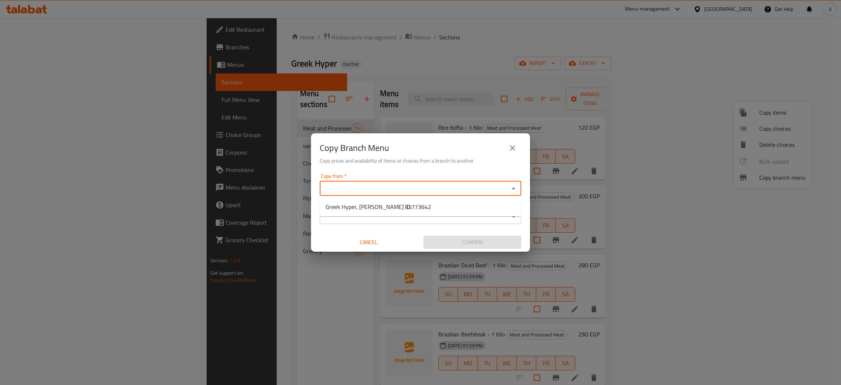
click at [514, 148] on icon "close" at bounding box center [512, 147] width 9 height 9
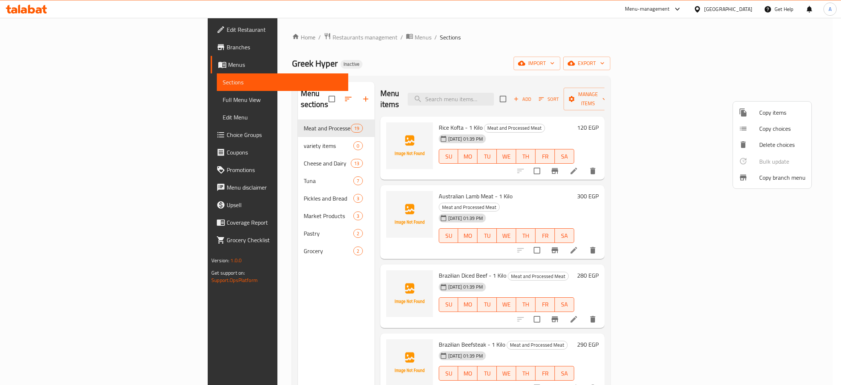
click at [756, 112] on div at bounding box center [748, 112] width 20 height 9
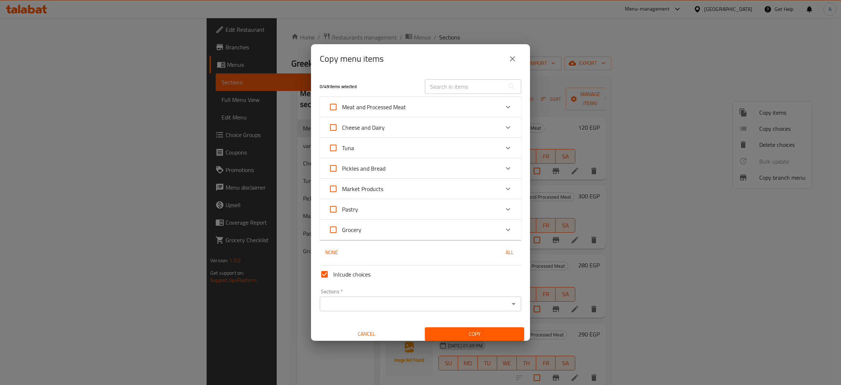
click at [372, 104] on span "Meat and Processed Meat" at bounding box center [374, 106] width 64 height 11
click at [342, 104] on input "Meat and Processed Meat" at bounding box center [333, 107] width 18 height 18
checkbox input "true"
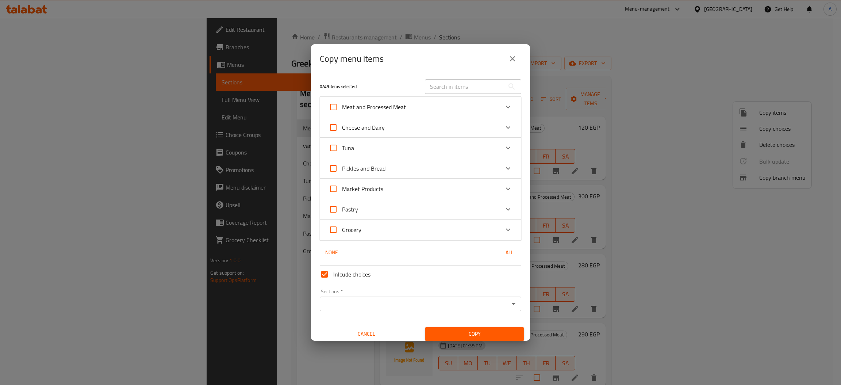
checkbox input "true"
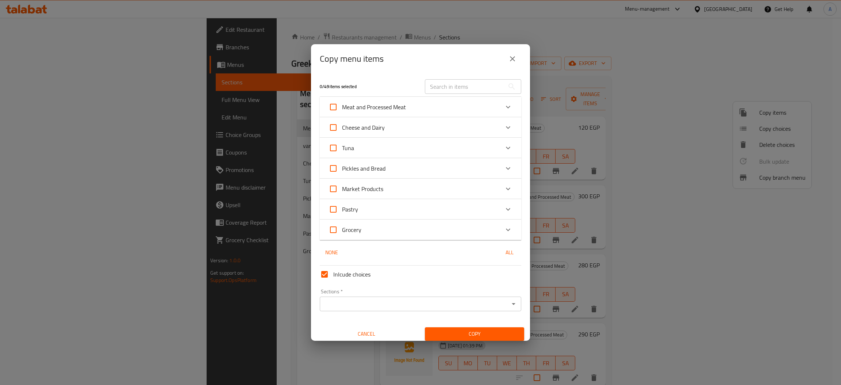
checkbox input "true"
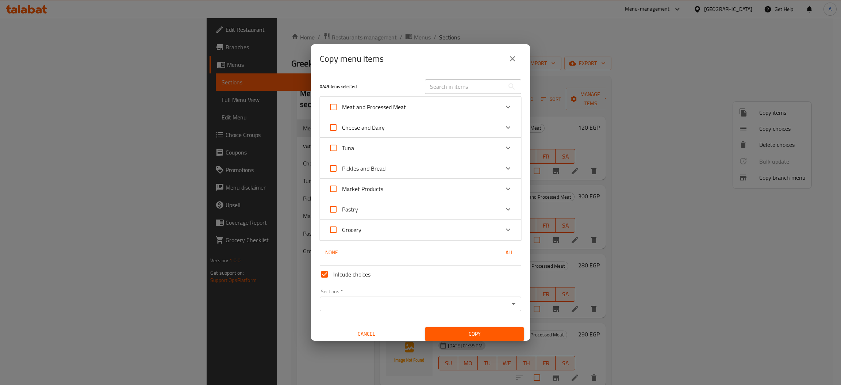
checkbox input "true"
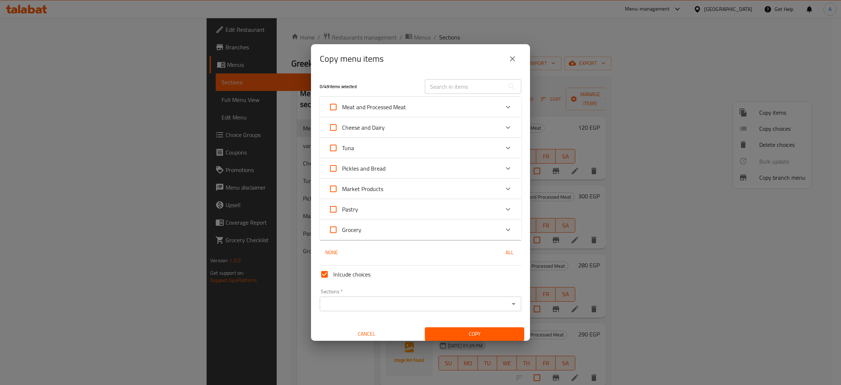
checkbox input "true"
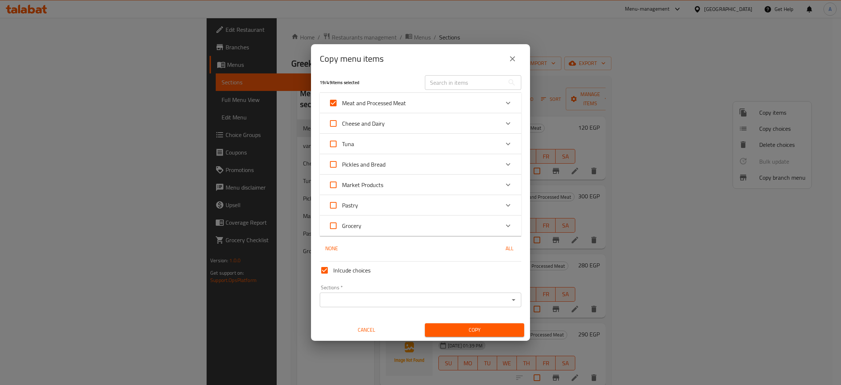
click at [399, 101] on span "Meat and Processed Meat" at bounding box center [374, 102] width 64 height 11
click at [342, 101] on input "Meat and Processed Meat" at bounding box center [333, 103] width 18 height 18
checkbox input "false"
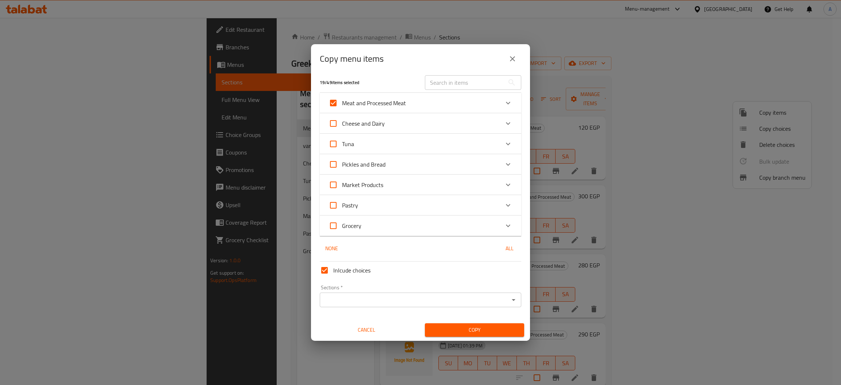
checkbox input "false"
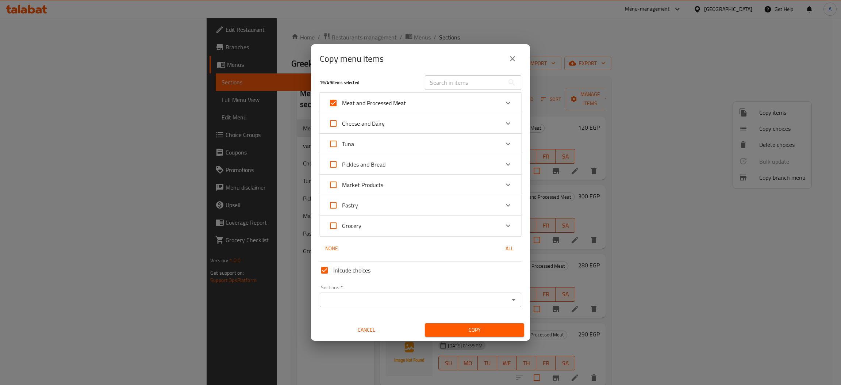
checkbox input "false"
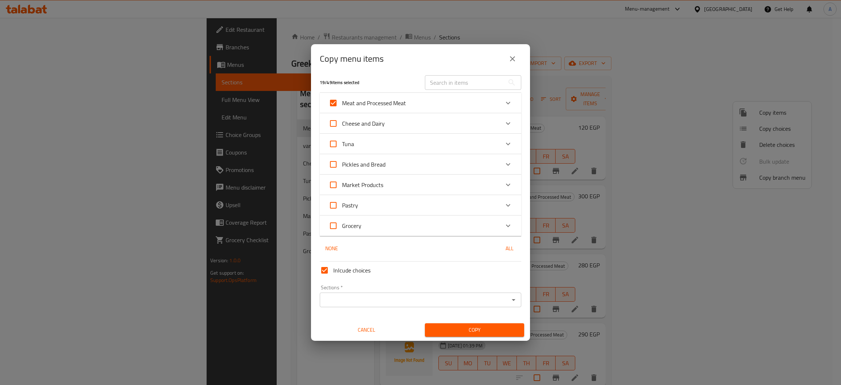
checkbox input "false"
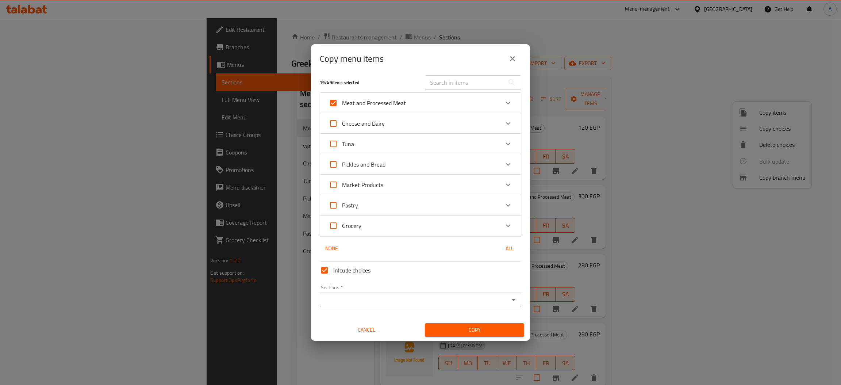
checkbox input "false"
click at [490, 103] on div "Meat and Processed Meat" at bounding box center [413, 103] width 171 height 18
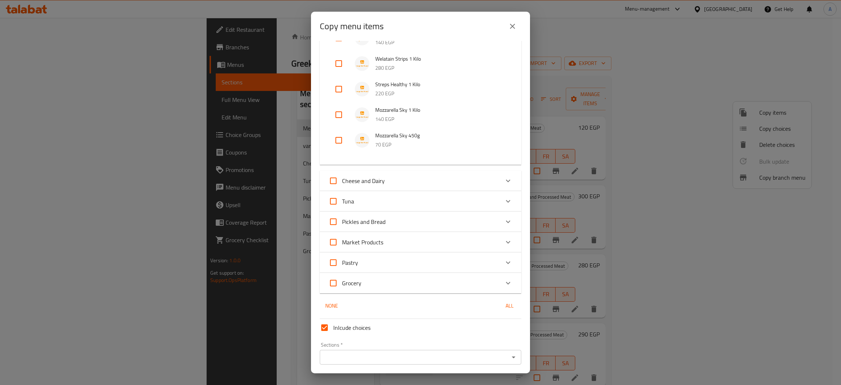
scroll to position [347, 0]
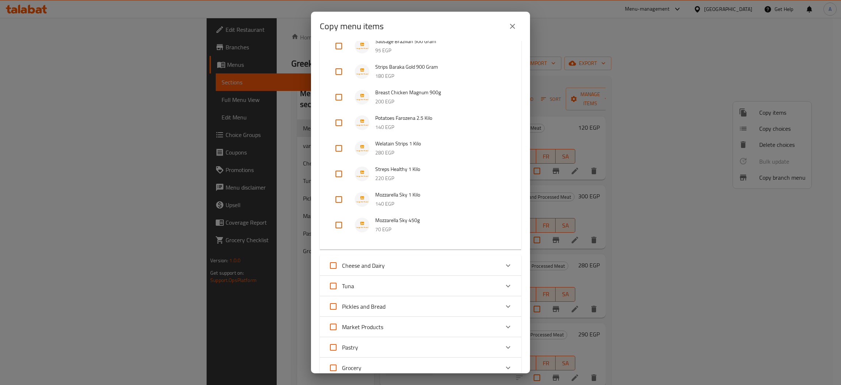
click at [336, 222] on input "checkbox" at bounding box center [339, 225] width 18 height 18
checkbox input "true"
click at [338, 197] on input "checkbox" at bounding box center [339, 199] width 18 height 18
checkbox input "true"
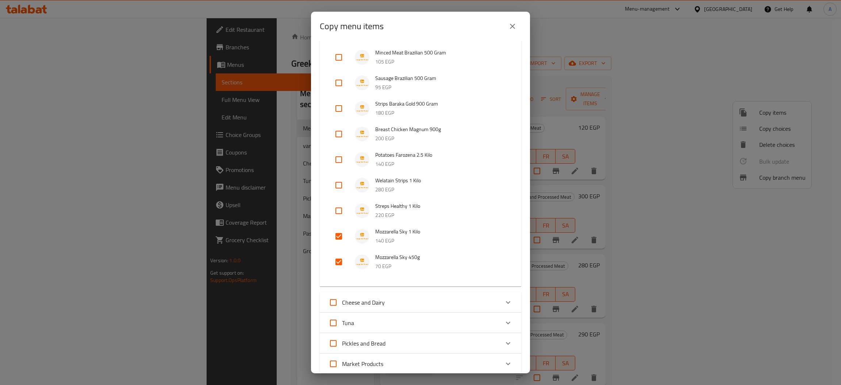
scroll to position [292, 0]
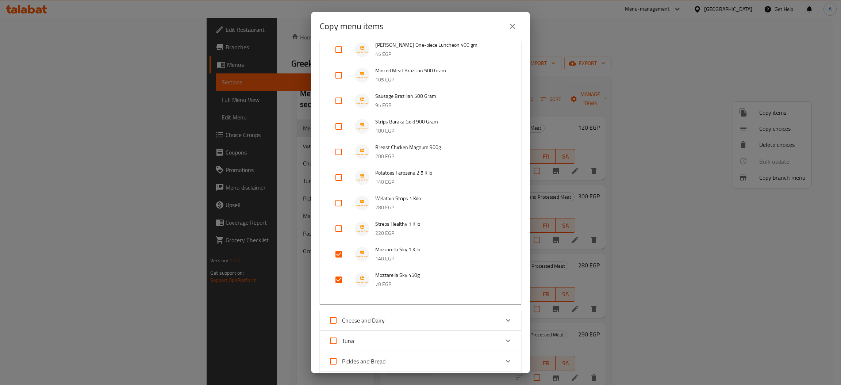
click at [340, 178] on input "checkbox" at bounding box center [339, 178] width 18 height 18
checkbox input "true"
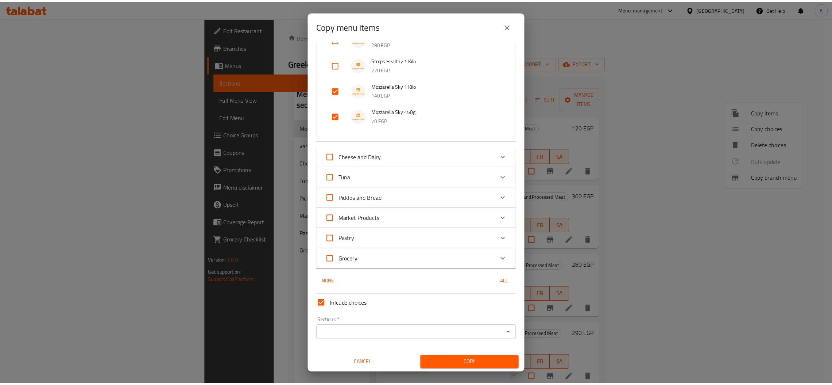
scroll to position [456, 0]
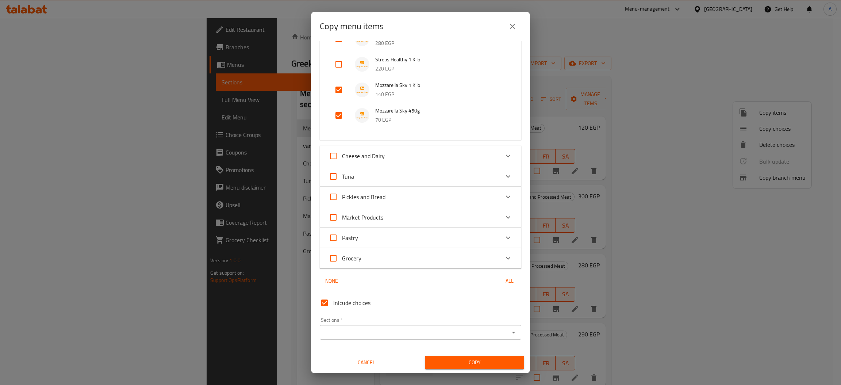
click at [335, 328] on input "Sections   *" at bounding box center [414, 332] width 185 height 10
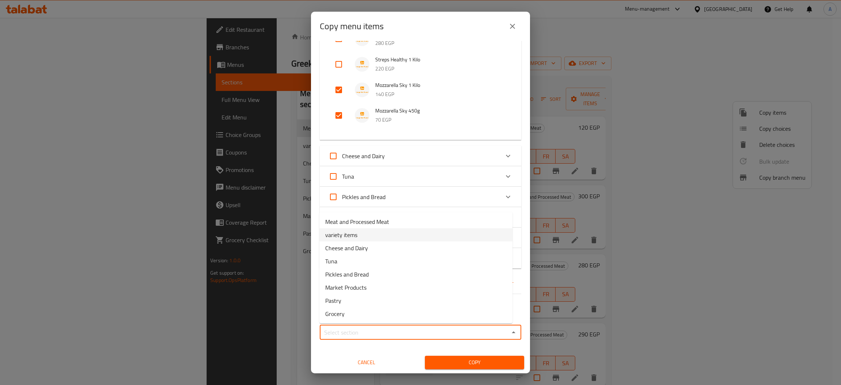
click at [364, 236] on li "variety items" at bounding box center [415, 234] width 193 height 13
type input "variety items"
click at [455, 361] on span "Copy" at bounding box center [474, 362] width 88 height 9
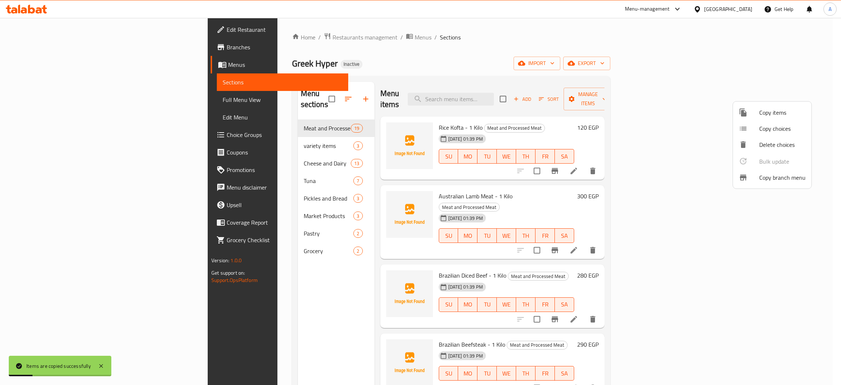
click at [242, 125] on div at bounding box center [420, 192] width 841 height 385
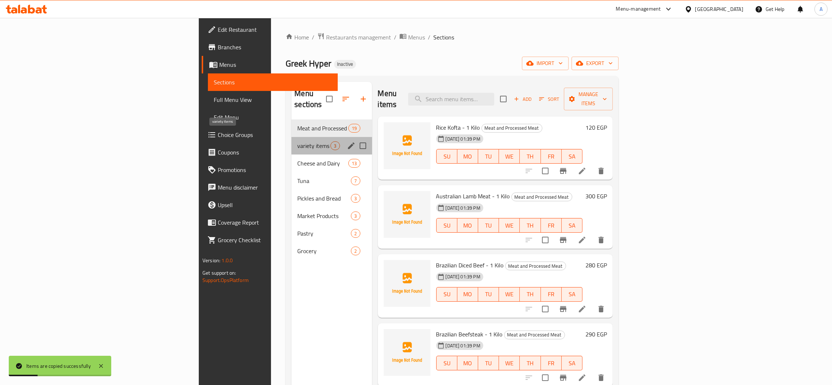
click at [297, 141] on span "variety items" at bounding box center [313, 145] width 33 height 9
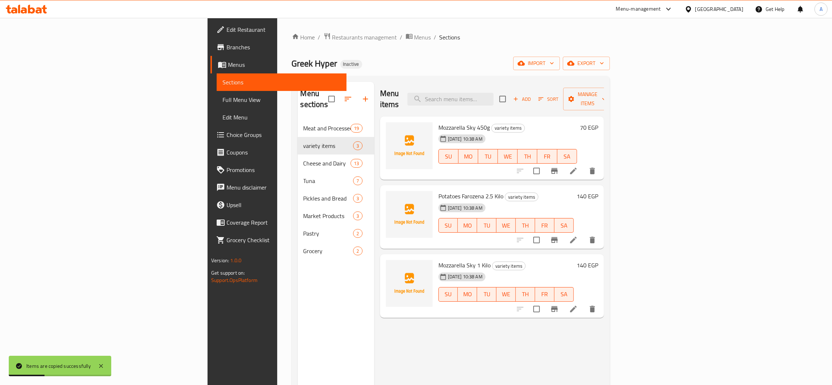
click at [438, 122] on span "Mozzarella Sky 450g" at bounding box center [463, 127] width 51 height 11
copy h6 "Mozzarella Sky 450g"
click at [494, 93] on input "search" at bounding box center [450, 99] width 86 height 13
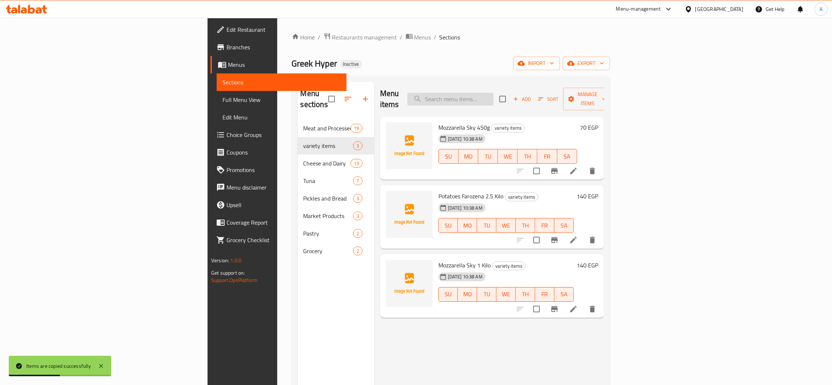
paste input "Mozzarella Sky 450g"
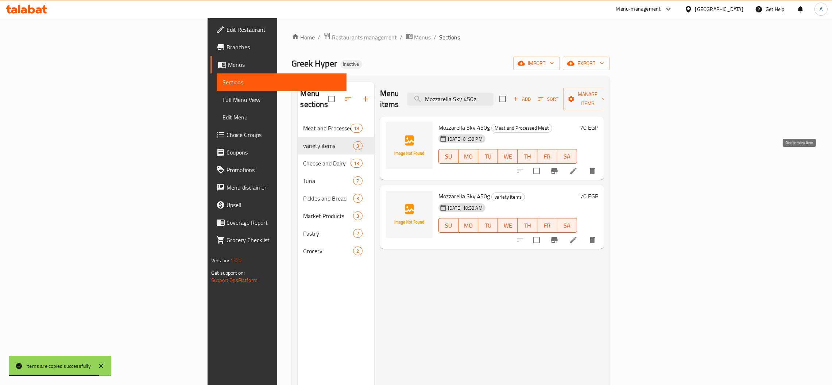
click at [595, 167] on icon "delete" at bounding box center [592, 170] width 5 height 7
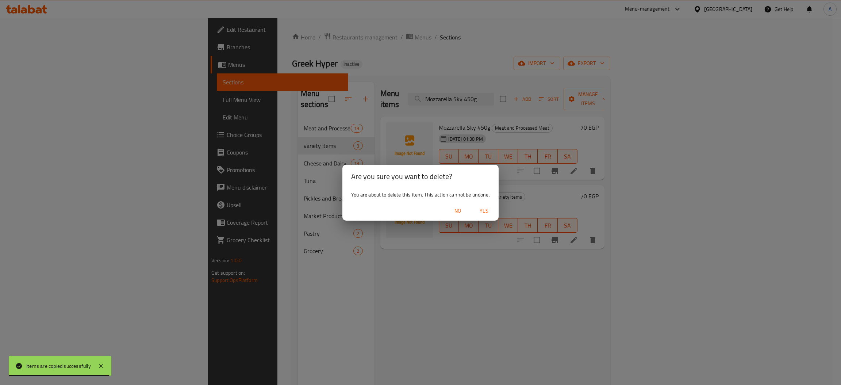
drag, startPoint x: 489, startPoint y: 206, endPoint x: 459, endPoint y: 202, distance: 29.7
click at [488, 206] on span "Yes" at bounding box center [484, 210] width 18 height 9
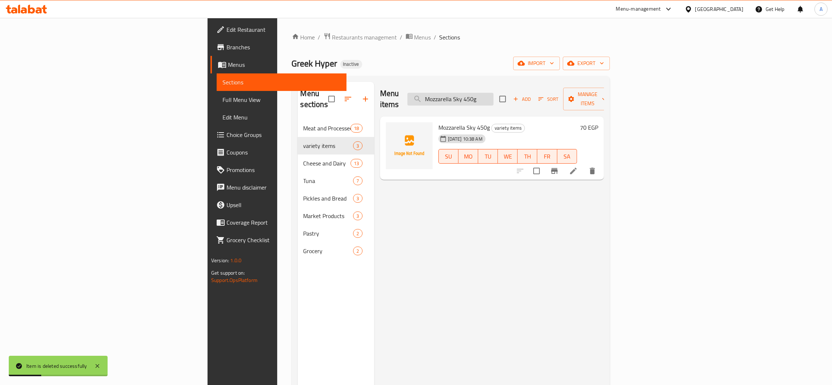
click at [494, 96] on input "Mozzarella Sky 450g" at bounding box center [450, 99] width 86 height 13
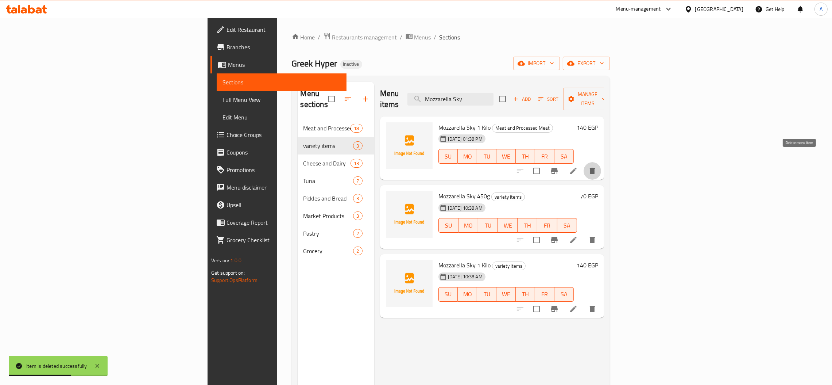
click at [597, 166] on icon "delete" at bounding box center [592, 170] width 9 height 9
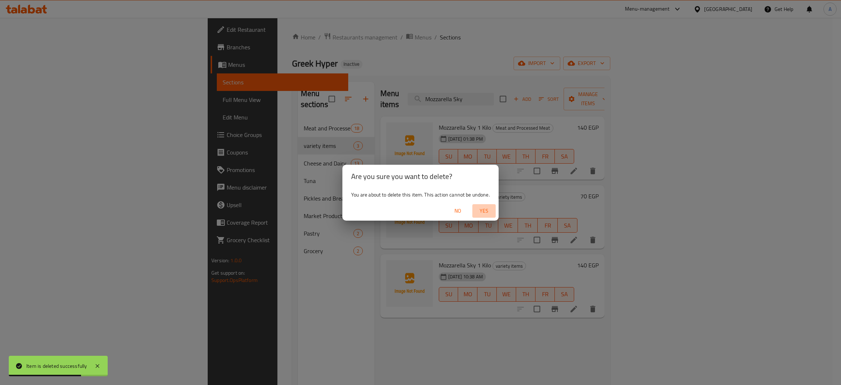
click at [487, 212] on span "Yes" at bounding box center [484, 210] width 18 height 9
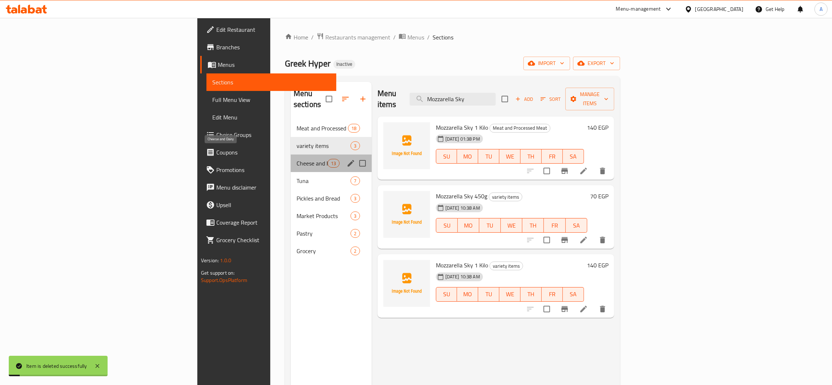
click at [297, 159] on span "Cheese and Dairy" at bounding box center [312, 163] width 31 height 9
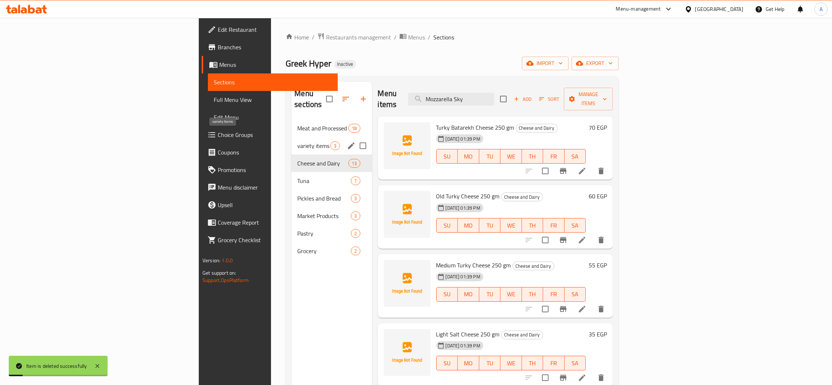
click at [297, 141] on span "variety items" at bounding box center [313, 145] width 33 height 9
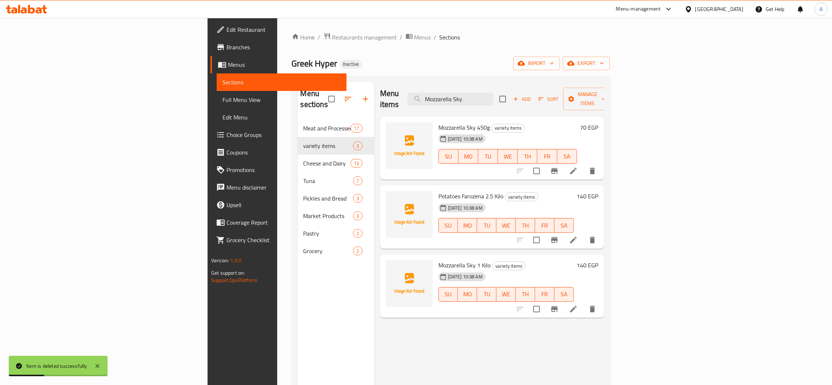
click at [436, 200] on div "[DATE] 10:38 AM" at bounding box center [453, 207] width 35 height 15
click at [438, 190] on span "Potatoes Farozena 2.5 Kilo" at bounding box center [470, 195] width 65 height 11
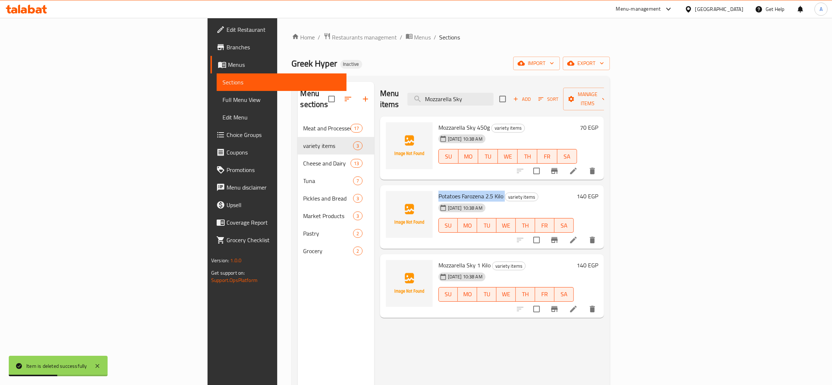
click at [438, 190] on span "Potatoes Farozena 2.5 Kilo" at bounding box center [470, 195] width 65 height 11
copy h6 "Potatoes Farozena 2.5 Kilo"
click at [494, 93] on input "Mozzarella Sky" at bounding box center [450, 99] width 86 height 13
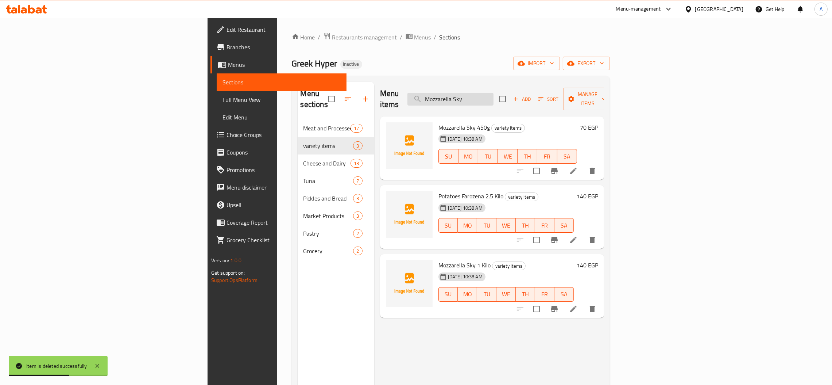
paste input "Potatoes Farozena 2.5 Kilo"
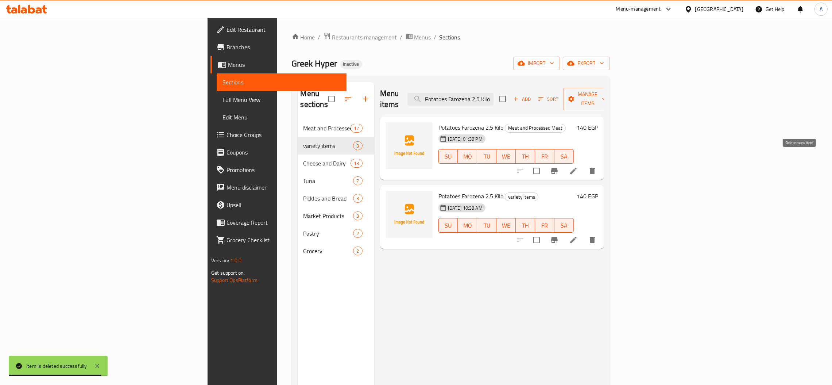
type input "Potatoes Farozena 2.5 Kilo"
click at [595, 167] on icon "delete" at bounding box center [592, 170] width 5 height 7
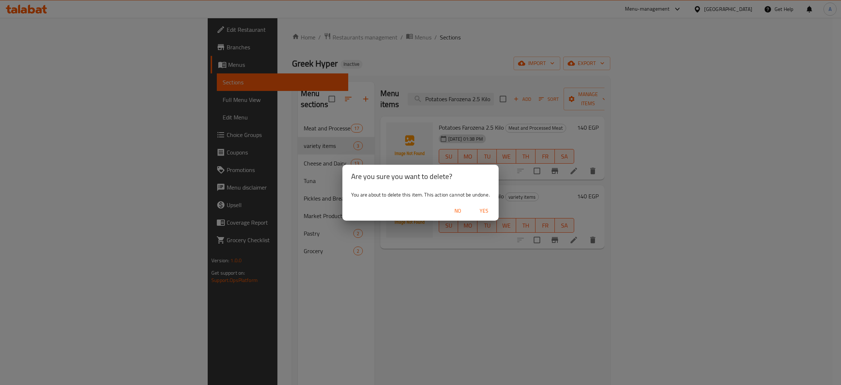
click at [487, 212] on span "Yes" at bounding box center [484, 210] width 18 height 9
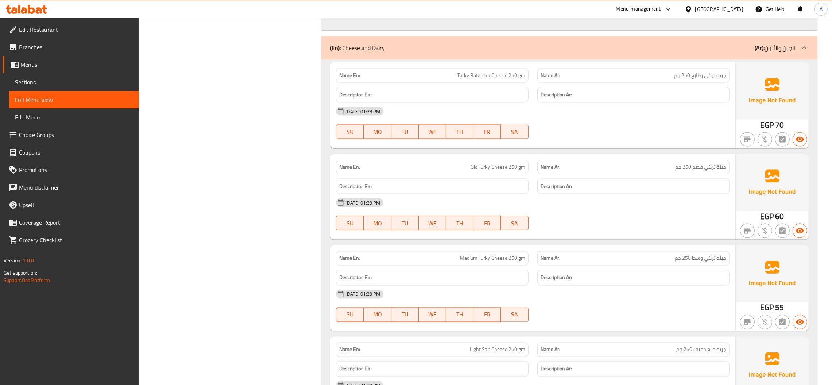
scroll to position [1751, 0]
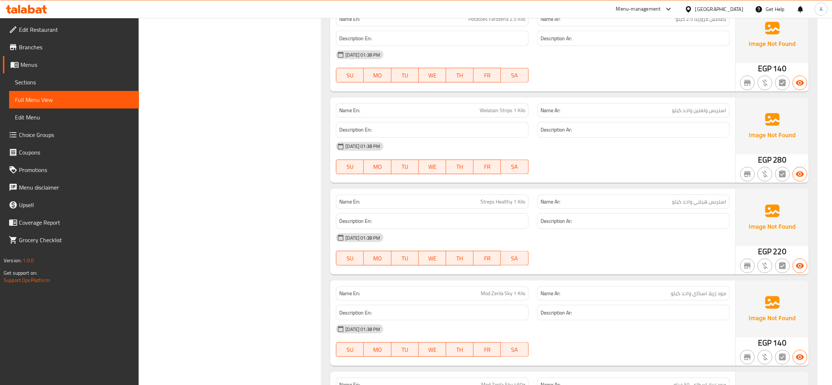
scroll to position [1422, 0]
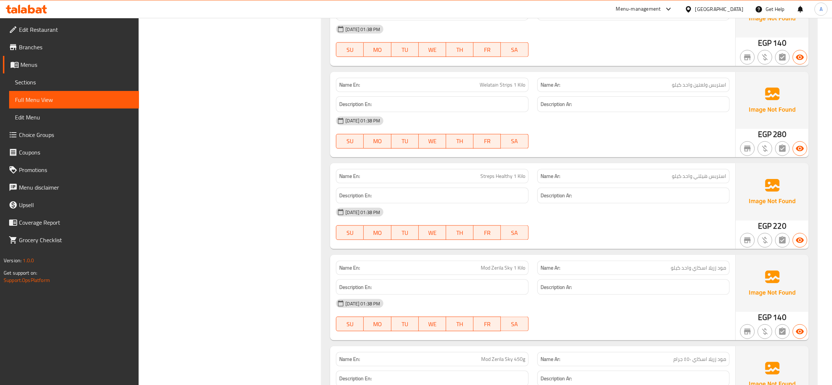
click at [693, 299] on div "[DATE] 01:38 PM" at bounding box center [533, 303] width 402 height 18
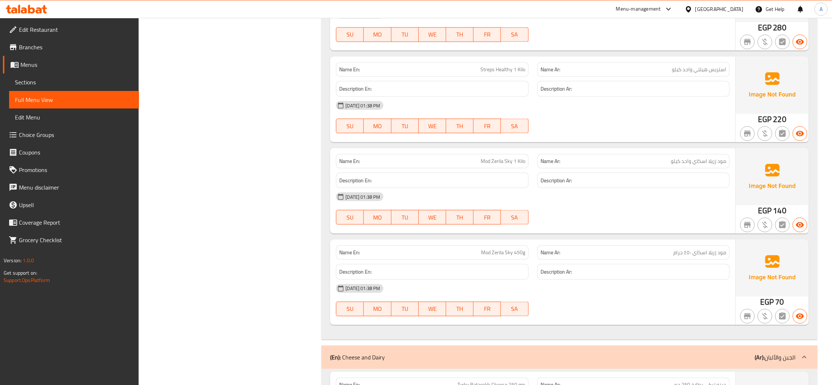
scroll to position [1532, 0]
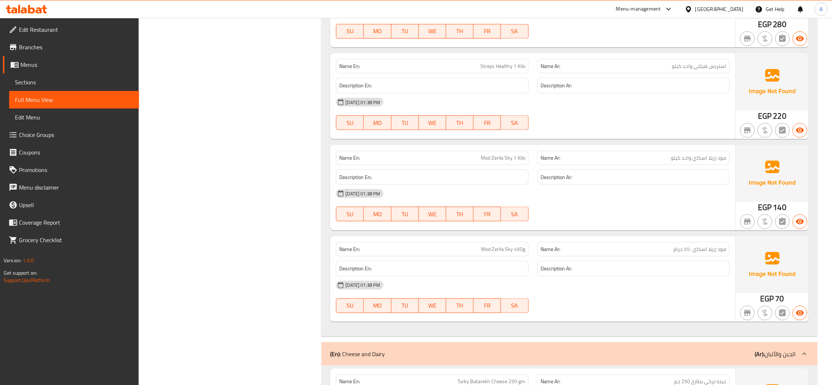
click at [711, 154] on span "مود زريلا اسكاي واحد كيلو" at bounding box center [698, 158] width 55 height 8
click at [693, 157] on span "مود زريلا اسكاي واحد كيلو" at bounding box center [698, 158] width 55 height 8
drag, startPoint x: 693, startPoint y: 157, endPoint x: 734, endPoint y: 162, distance: 40.8
click at [734, 162] on div "Name Ar: مود زريلا اسكاي واحد كيلو" at bounding box center [633, 157] width 201 height 23
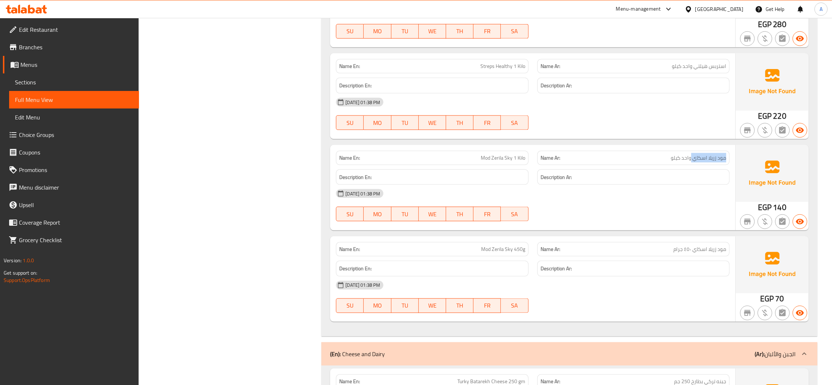
copy span "مود زريلا اسكاي"
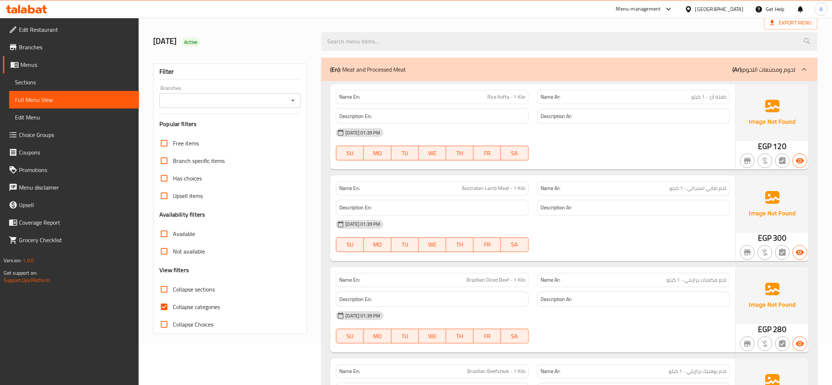
scroll to position [0, 0]
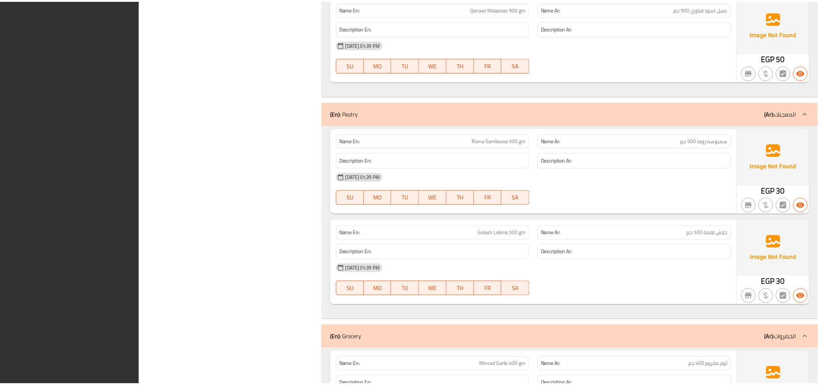
scroll to position [4524, 0]
